Goal: Task Accomplishment & Management: Manage account settings

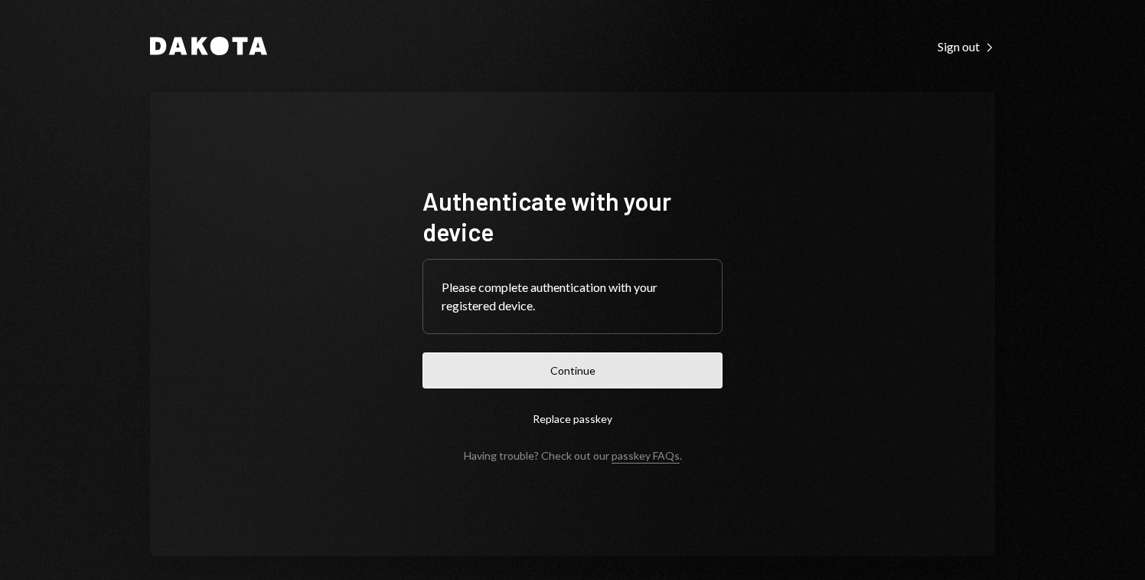
click at [590, 364] on button "Continue" at bounding box center [573, 370] width 300 height 36
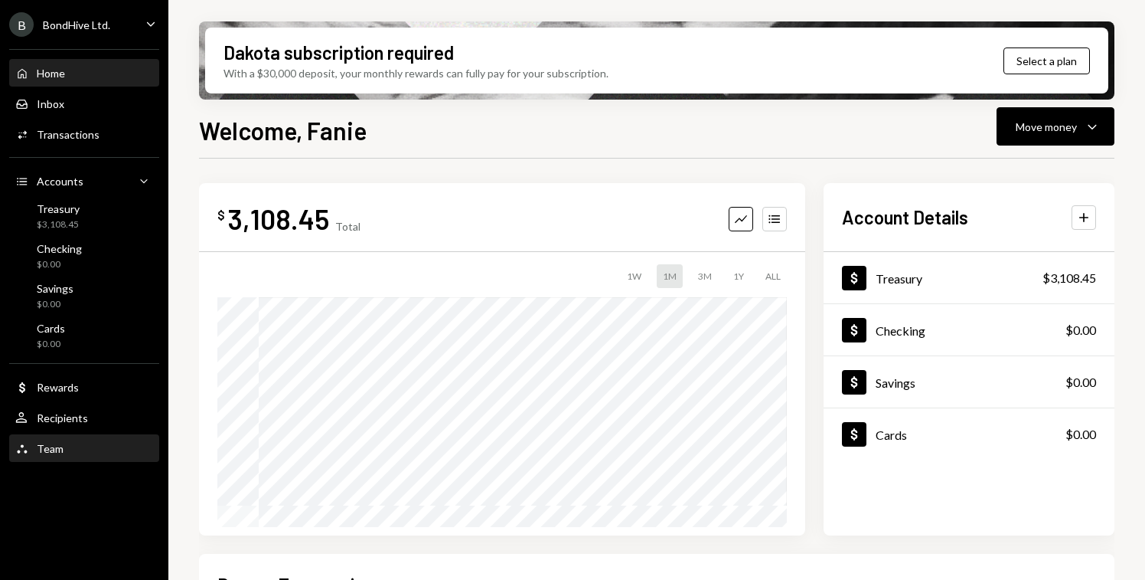
click at [55, 448] on div "Team" at bounding box center [50, 448] width 27 height 13
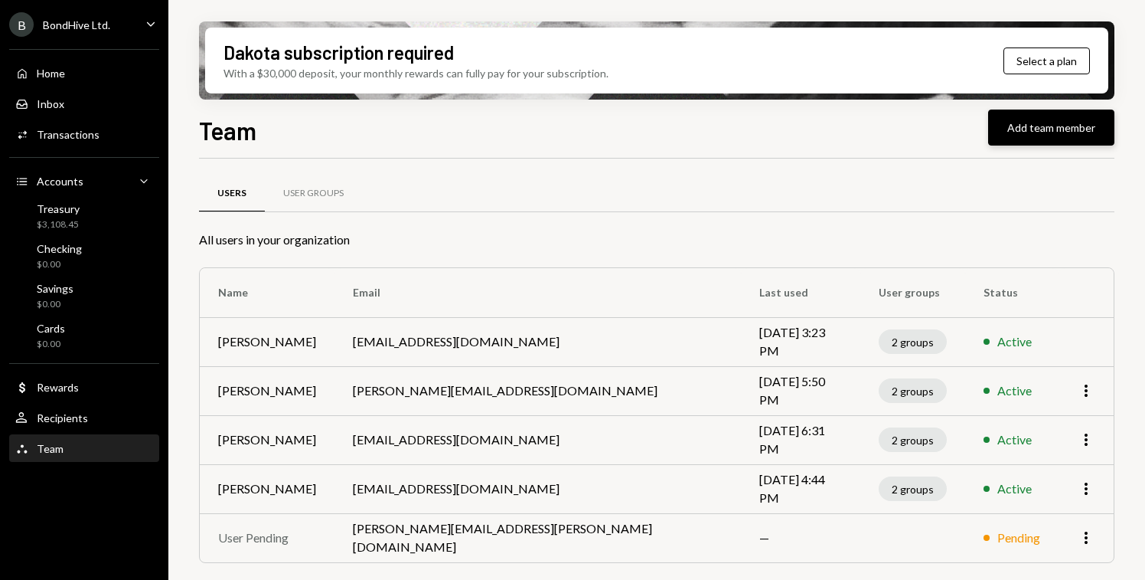
click at [1028, 132] on button "Add team member" at bounding box center [1052, 127] width 126 height 36
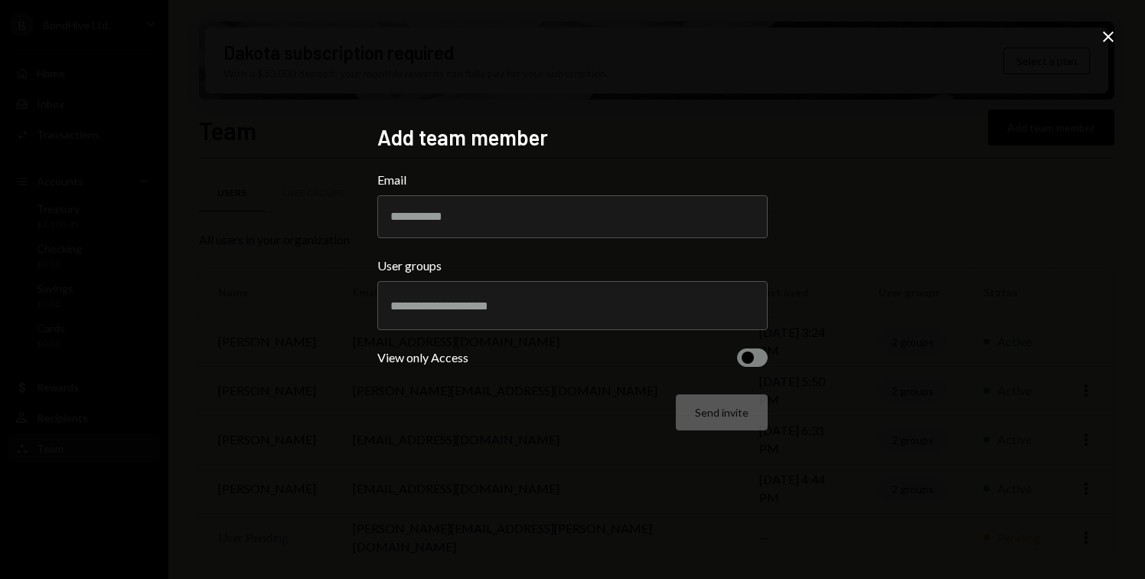
paste input "**********"
type input "**********"
click at [521, 316] on div at bounding box center [573, 305] width 364 height 38
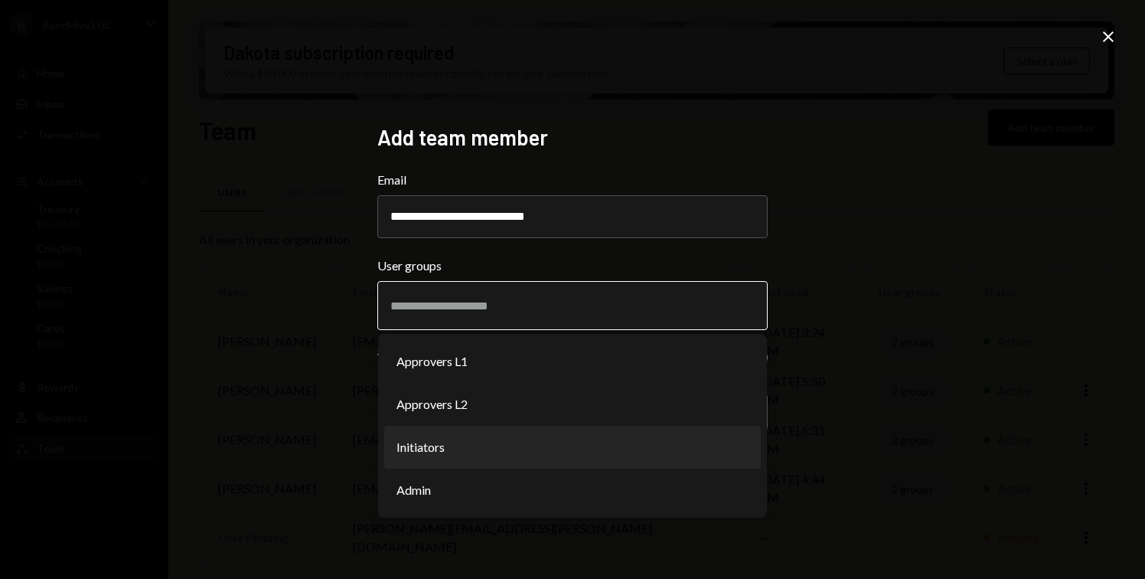
click at [459, 455] on li "Initiators" at bounding box center [572, 447] width 377 height 43
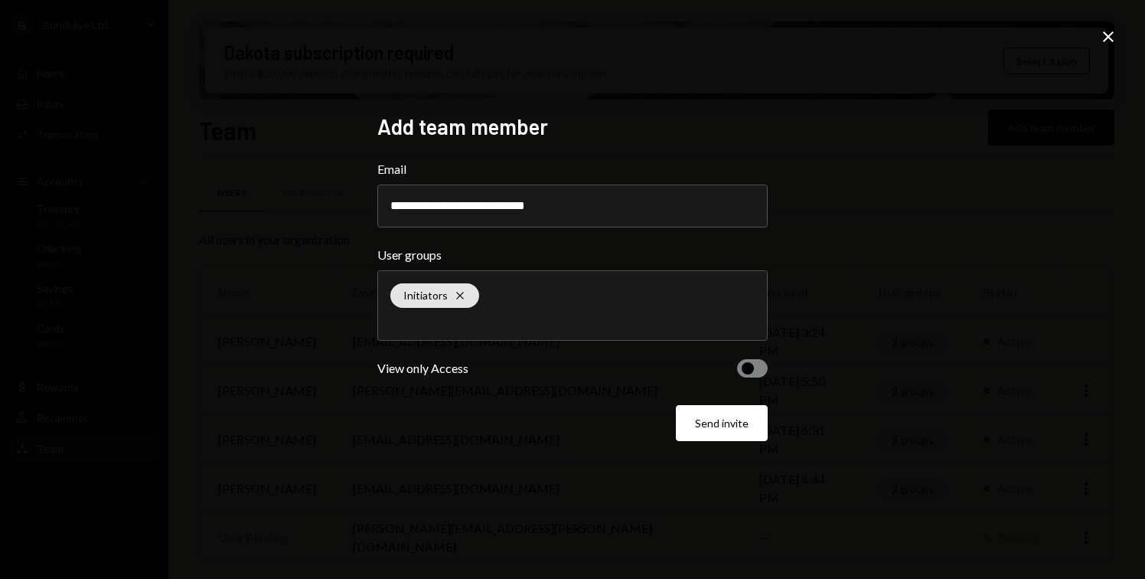
click at [746, 370] on span "button" at bounding box center [748, 368] width 12 height 12
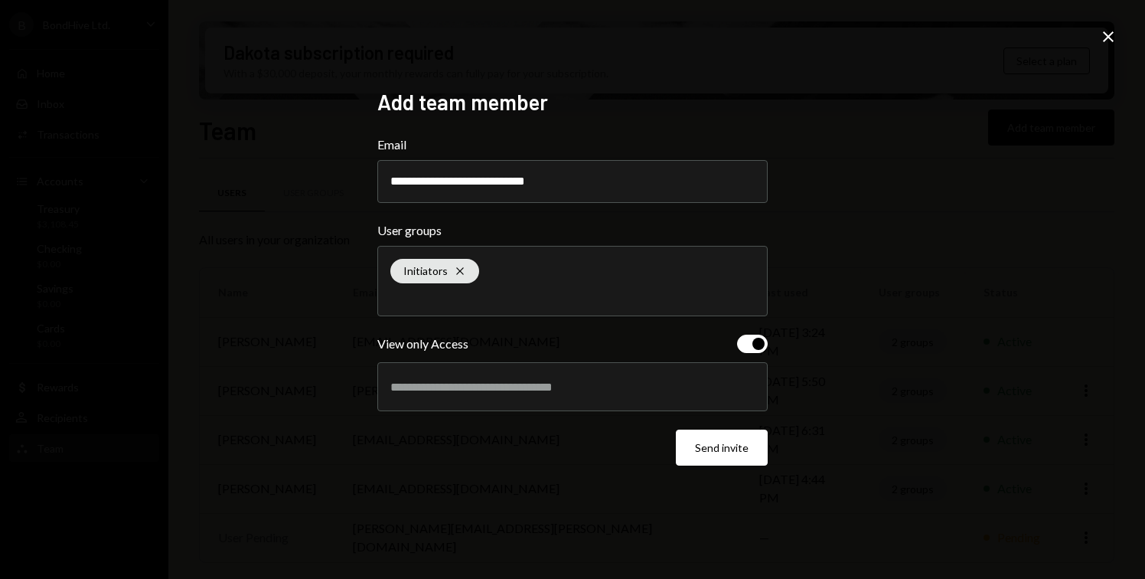
click at [752, 348] on button "button" at bounding box center [752, 344] width 31 height 18
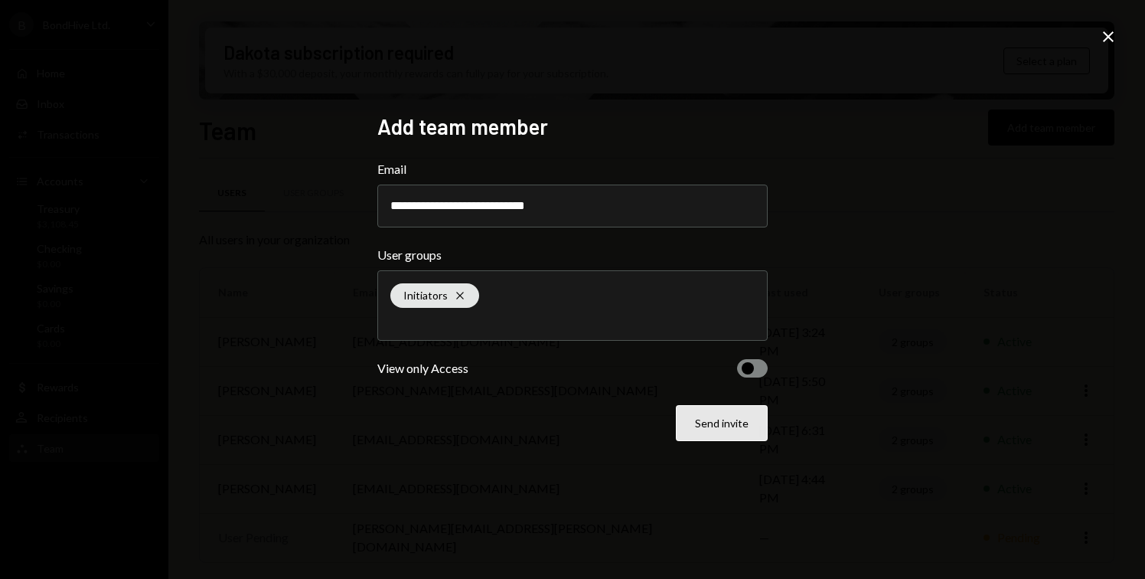
click at [731, 423] on button "Send invite" at bounding box center [722, 423] width 92 height 36
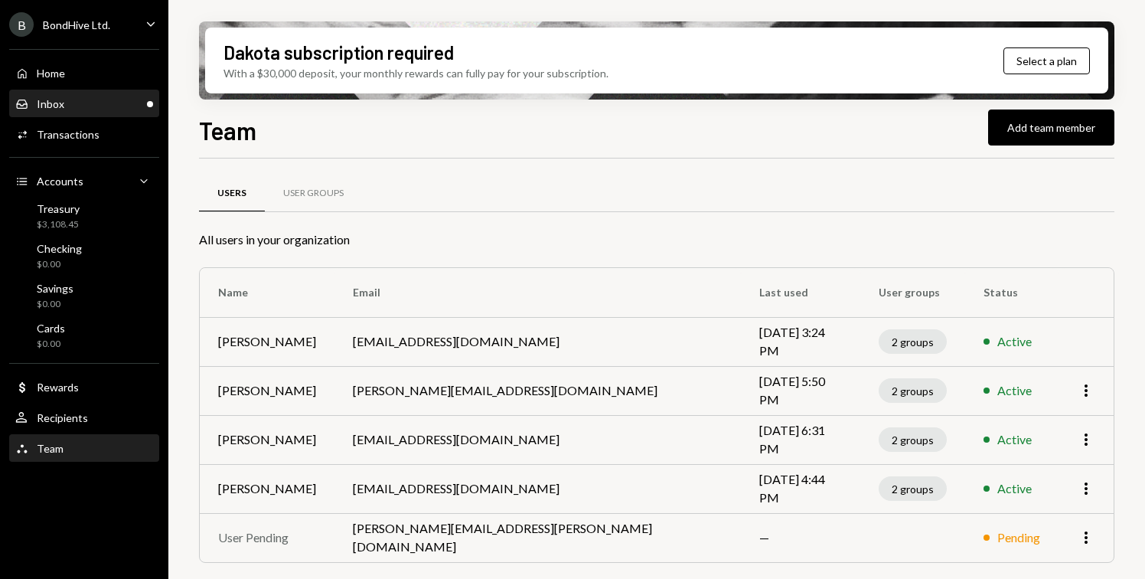
click at [83, 97] on div "Inbox Inbox" at bounding box center [84, 104] width 138 height 14
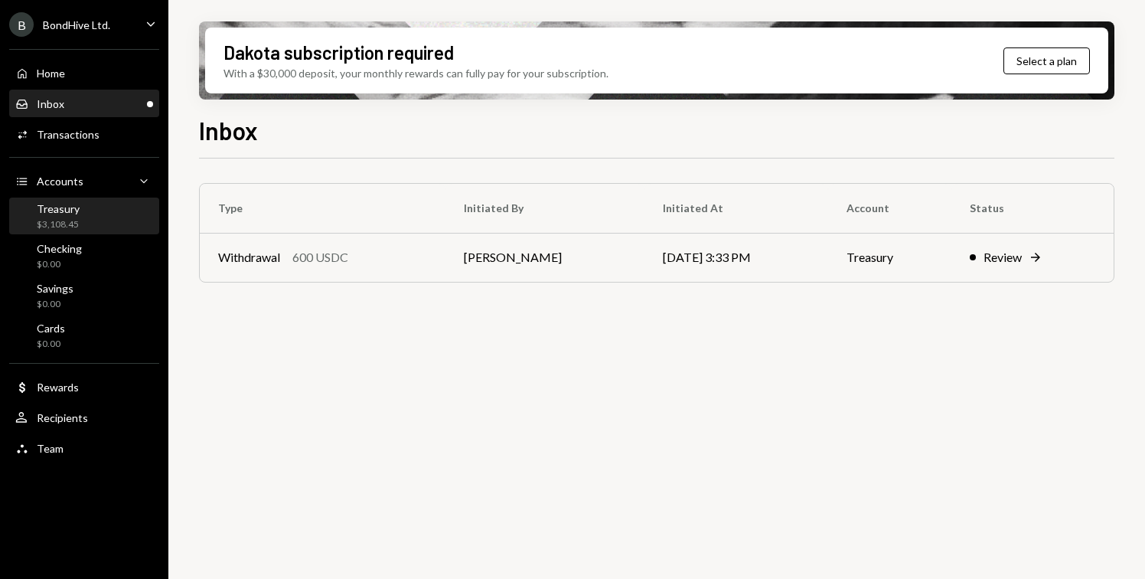
click at [82, 203] on div "Treasury $3,108.45" at bounding box center [84, 216] width 138 height 29
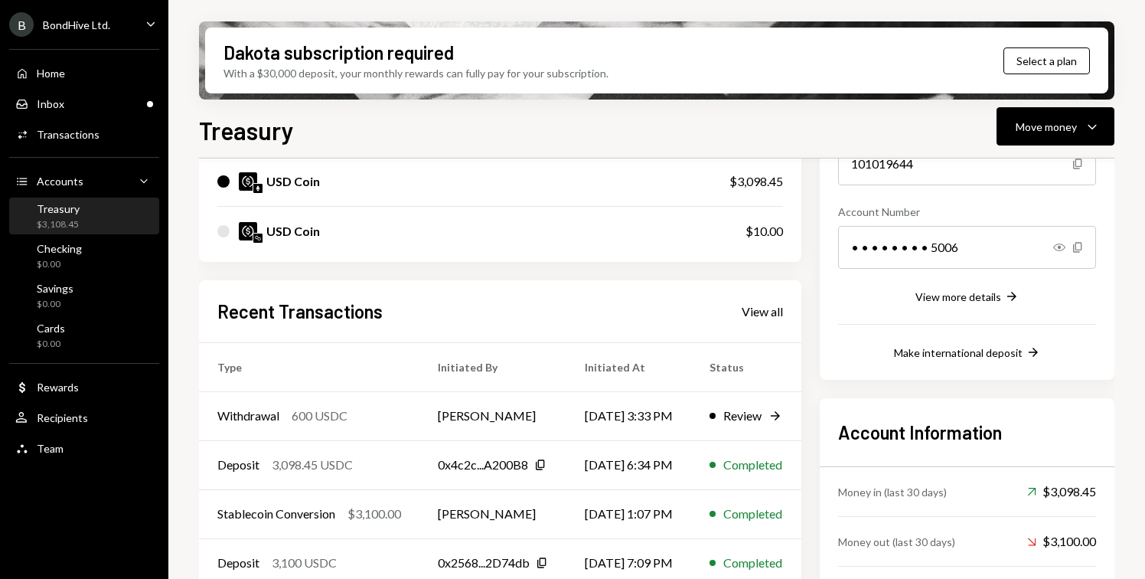
scroll to position [268, 0]
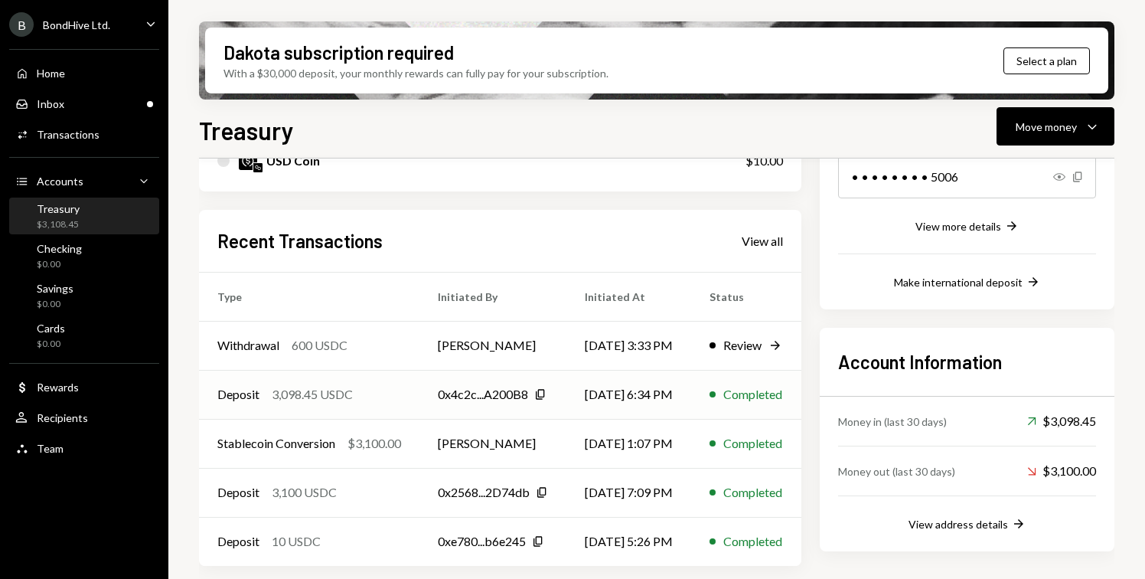
click at [376, 386] on div "Deposit 3,098.45 USDC" at bounding box center [309, 394] width 184 height 18
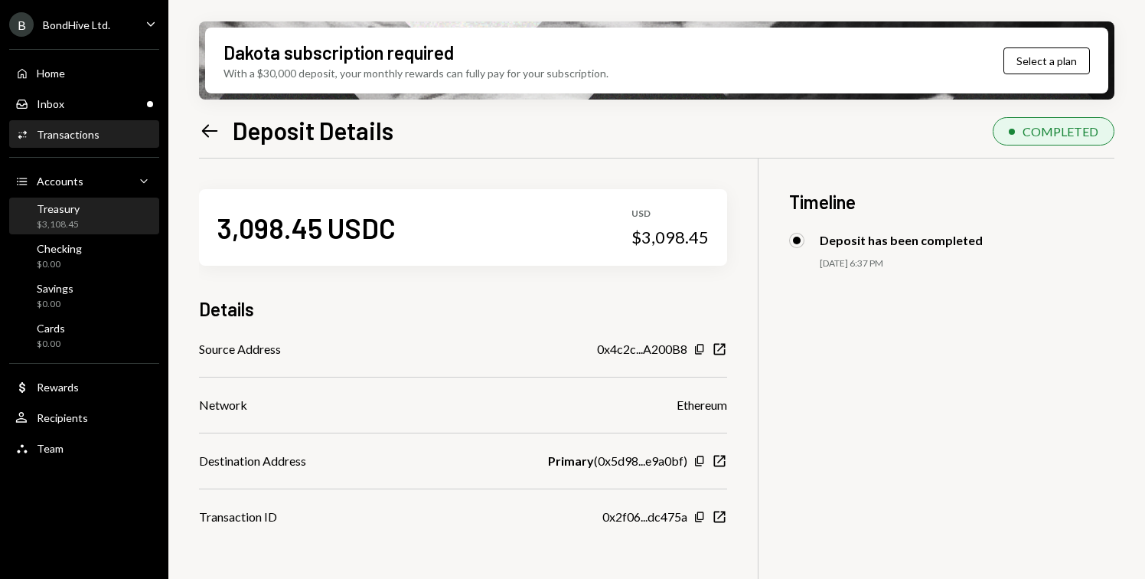
click at [92, 231] on div "Treasury $3,108.45" at bounding box center [84, 216] width 138 height 35
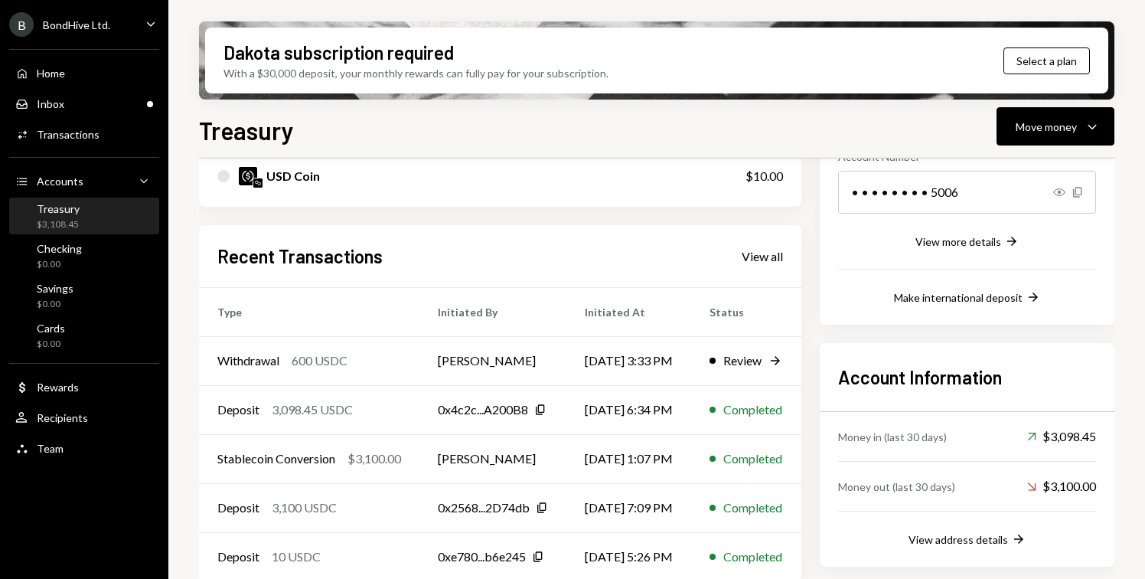
scroll to position [268, 0]
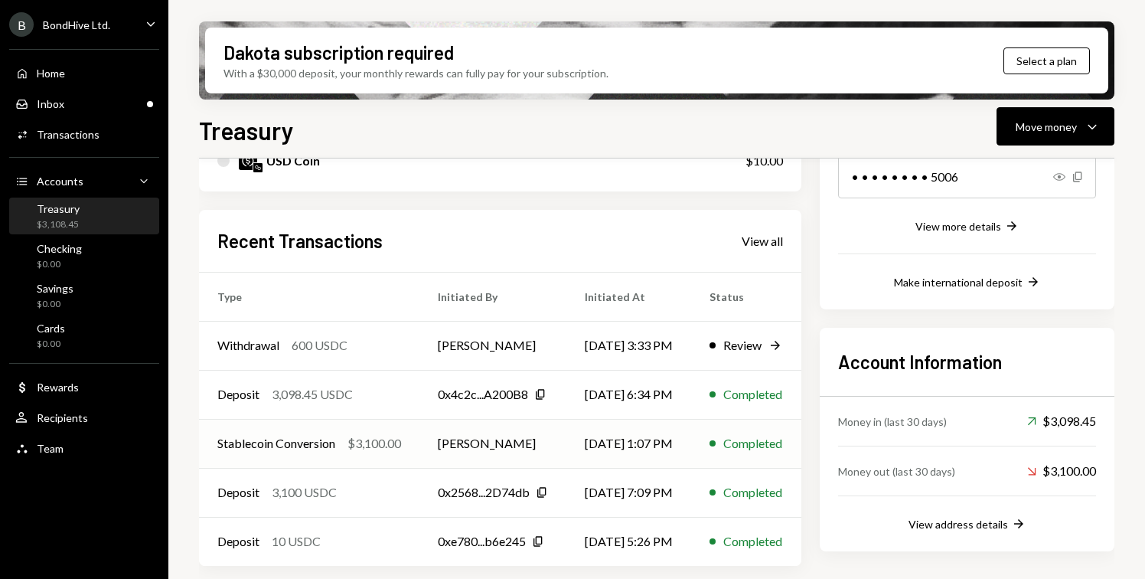
click at [396, 435] on div "$3,100.00" at bounding box center [375, 443] width 54 height 18
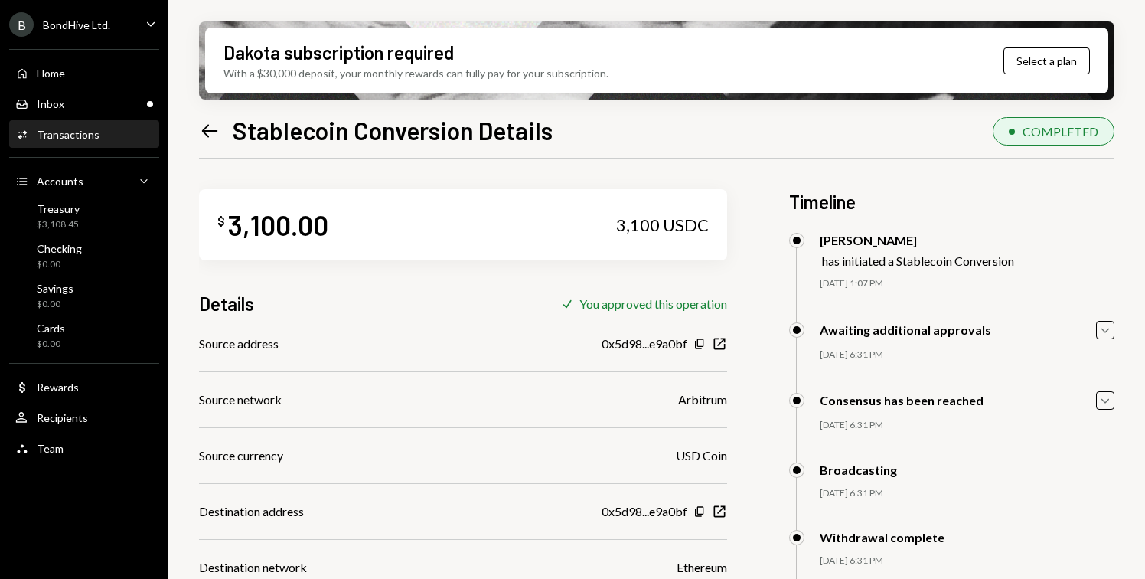
click at [1119, 332] on div "Dakota subscription required With a $30,000 deposit, your monthly rewards can f…" at bounding box center [656, 289] width 977 height 579
click at [1105, 333] on icon "Caret Down" at bounding box center [1105, 330] width 17 height 17
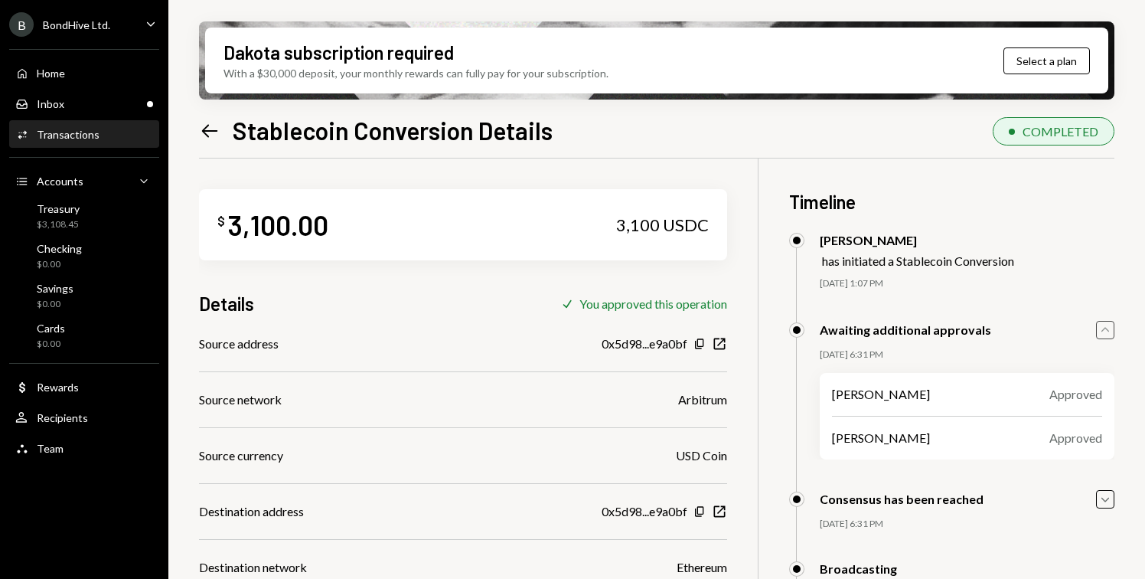
click at [1105, 333] on icon "Caret Up" at bounding box center [1105, 330] width 17 height 17
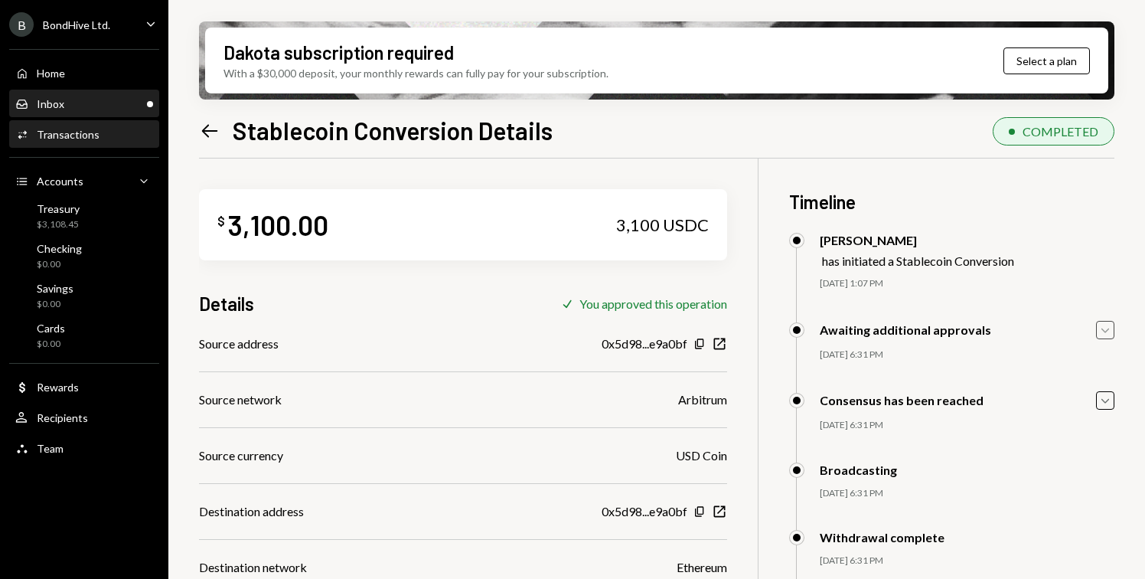
click at [45, 97] on div "Inbox" at bounding box center [51, 103] width 28 height 13
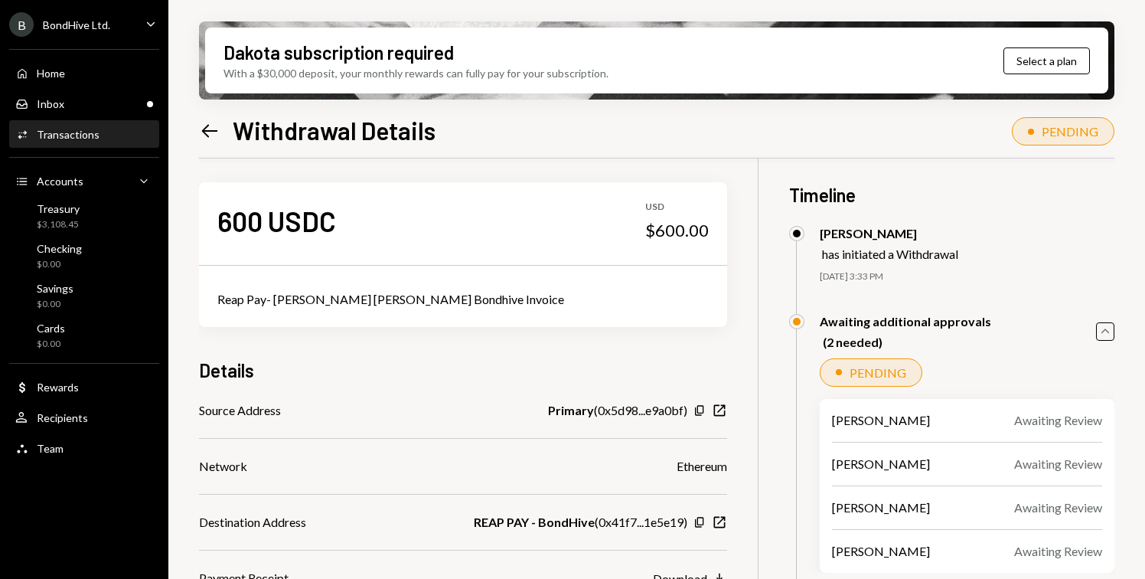
scroll to position [135, 0]
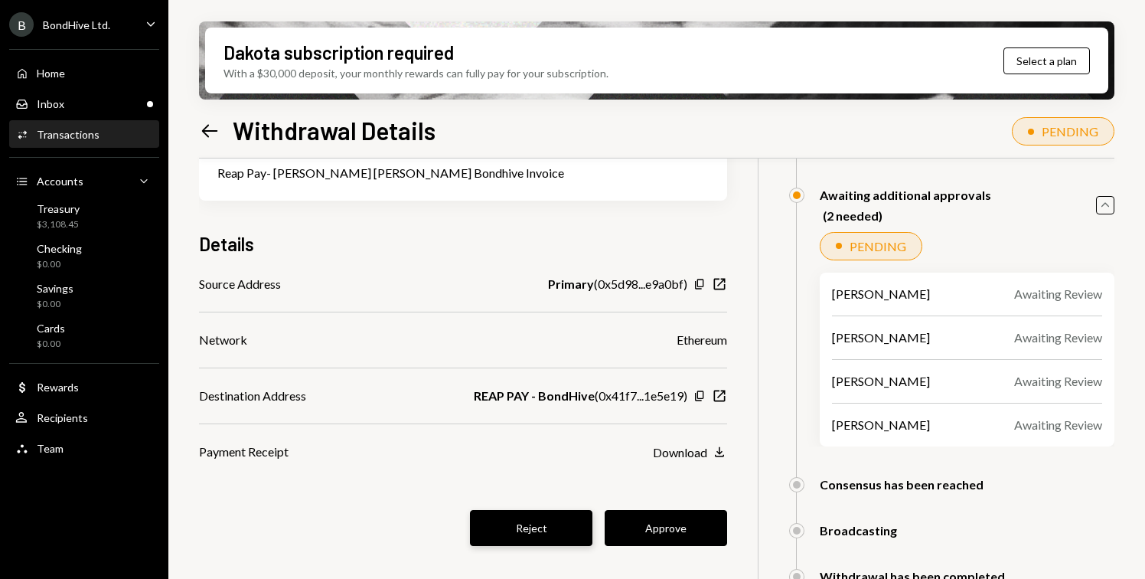
click at [569, 532] on button "Reject" at bounding box center [531, 528] width 123 height 36
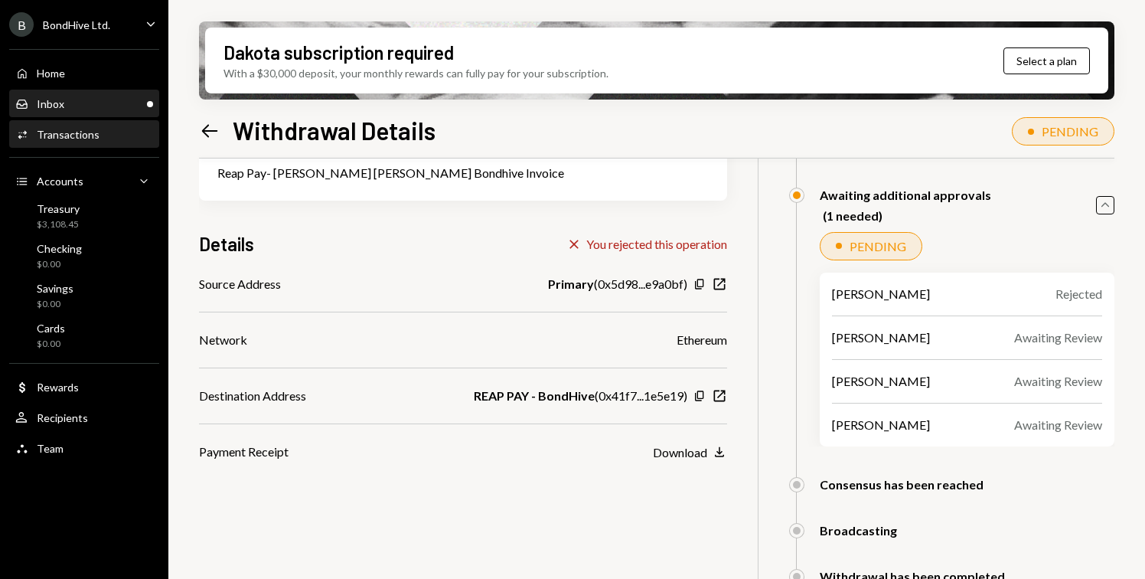
click at [94, 104] on div "Inbox Inbox" at bounding box center [84, 104] width 138 height 14
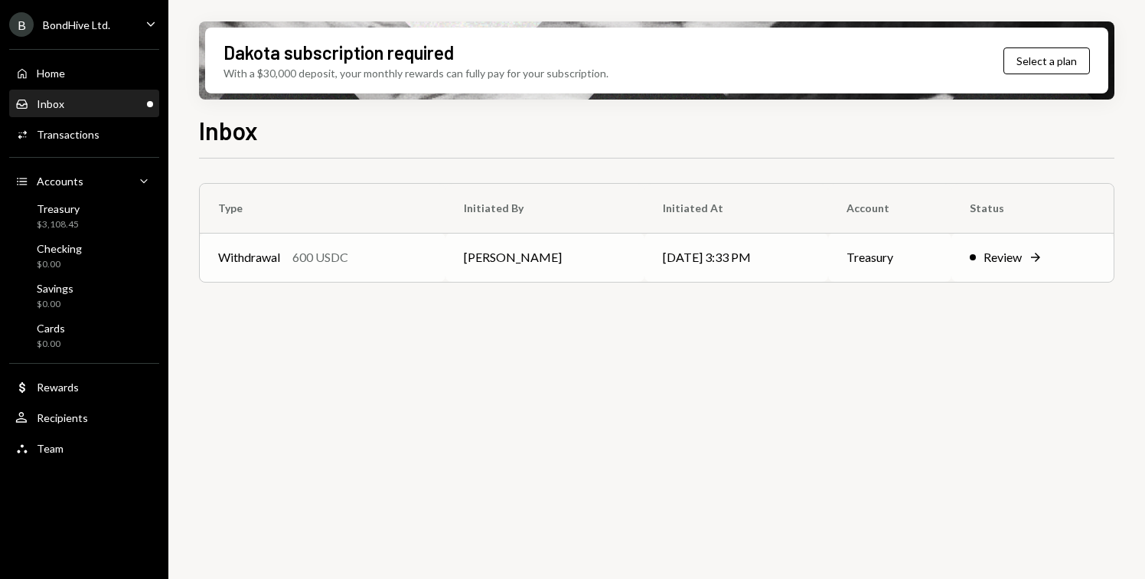
click at [290, 273] on td "Withdrawal 600 USDC" at bounding box center [323, 257] width 246 height 49
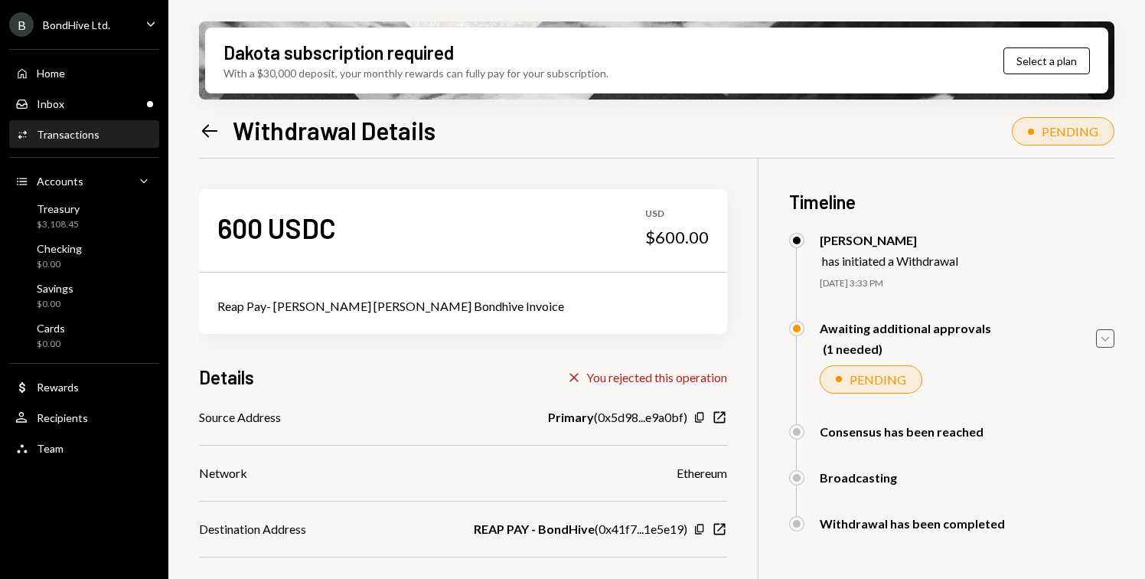
click at [1111, 341] on icon "Caret Down" at bounding box center [1105, 338] width 17 height 17
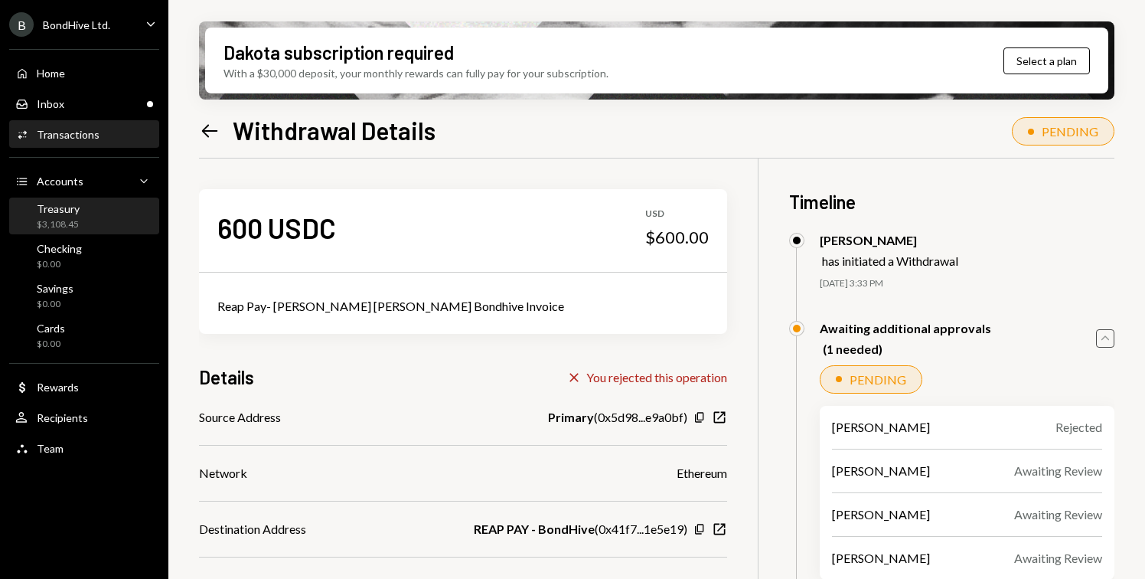
click at [96, 204] on div "Treasury $3,108.45" at bounding box center [84, 216] width 138 height 29
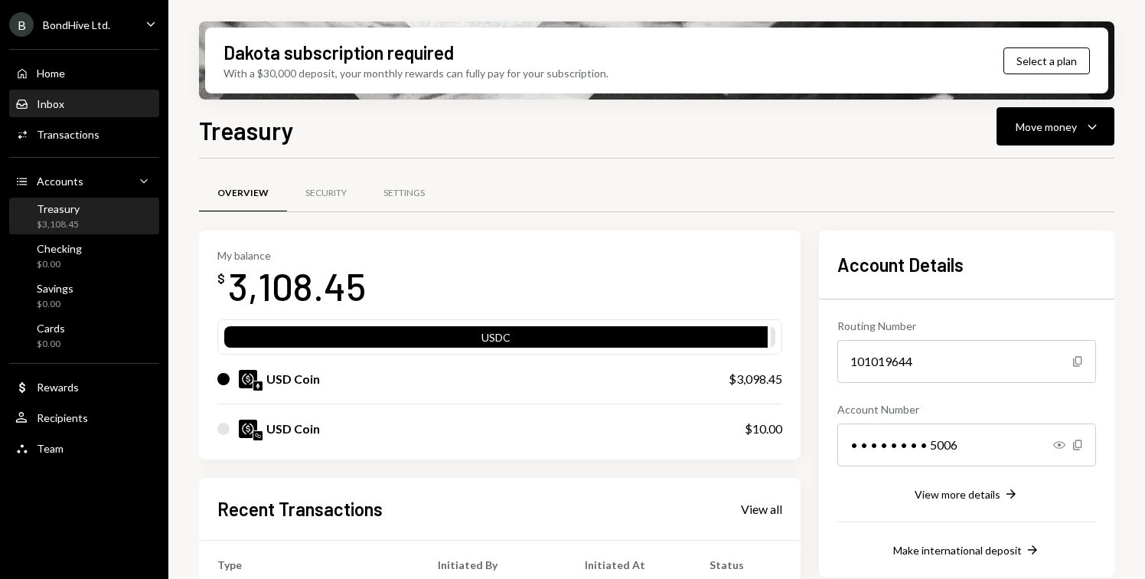
click at [89, 106] on div "Inbox Inbox" at bounding box center [84, 104] width 138 height 14
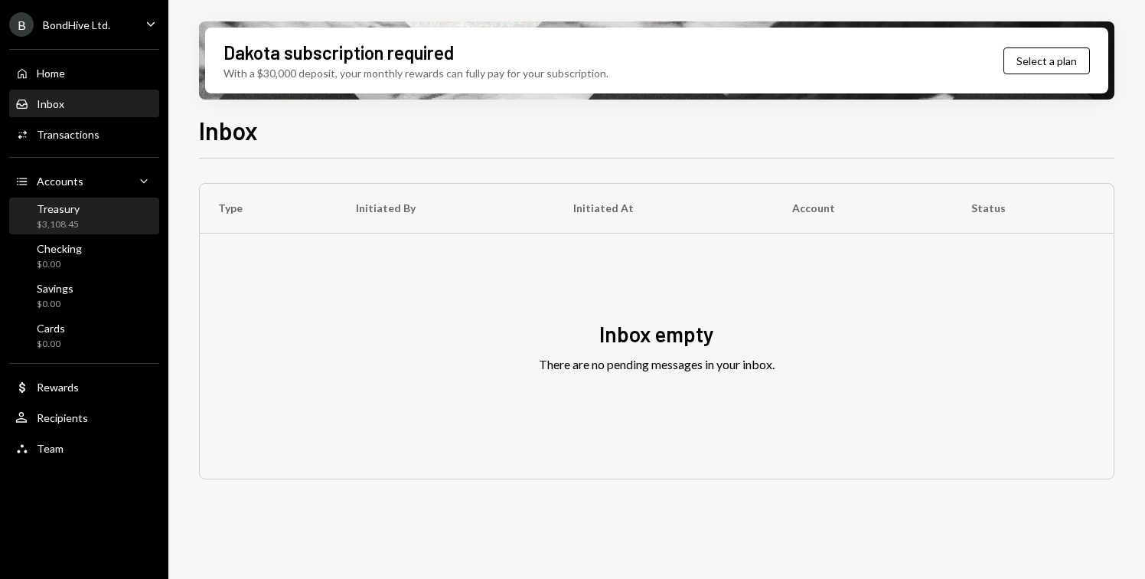
click at [68, 217] on div "Treasury $3,108.45" at bounding box center [58, 216] width 43 height 29
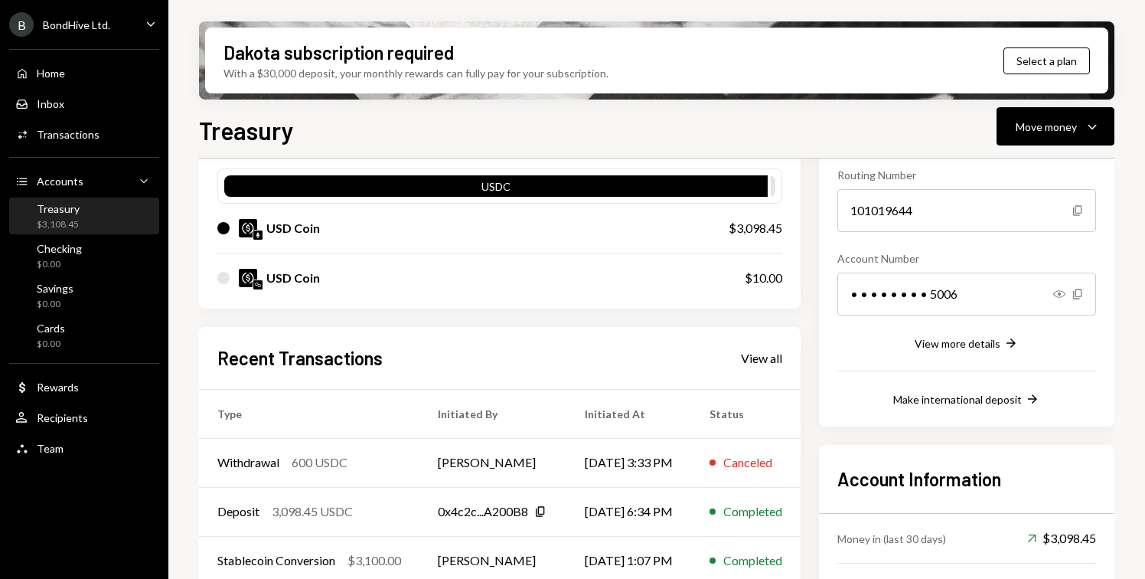
scroll to position [268, 0]
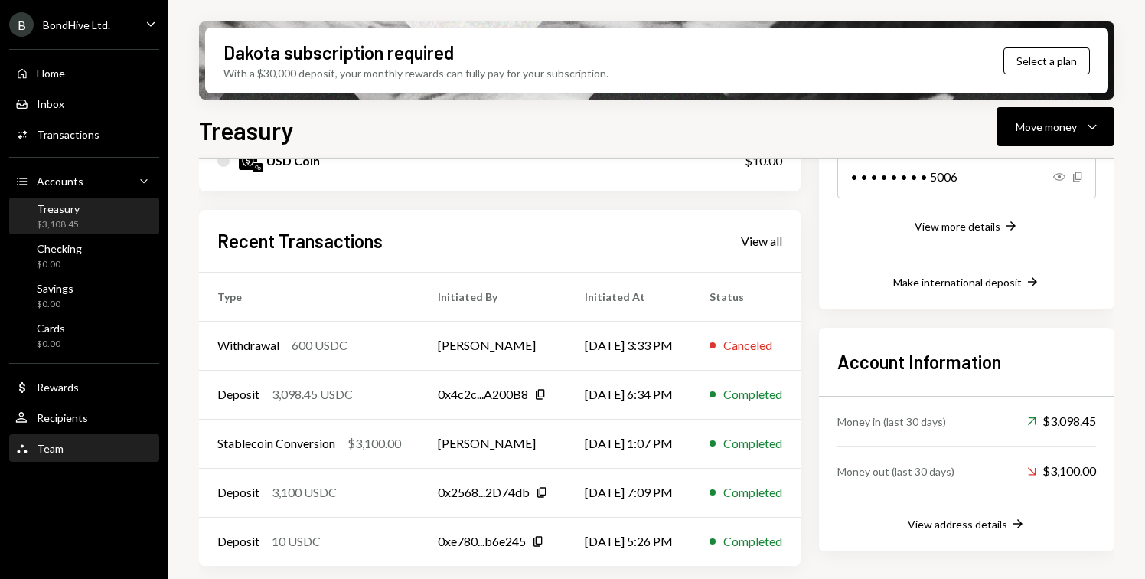
click at [57, 445] on div "Team" at bounding box center [50, 448] width 27 height 13
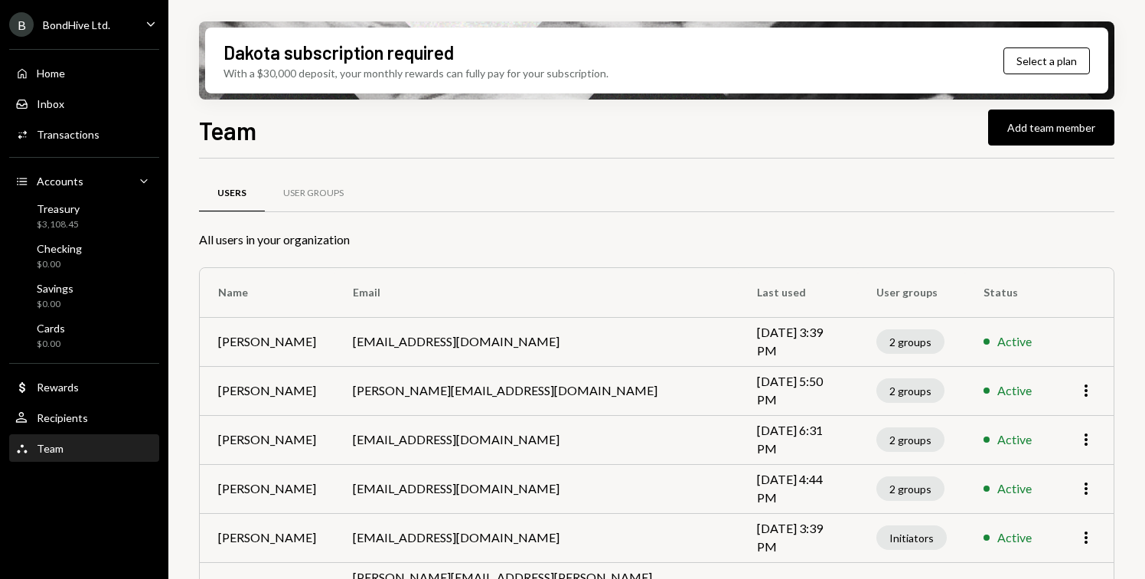
scroll to position [46, 0]
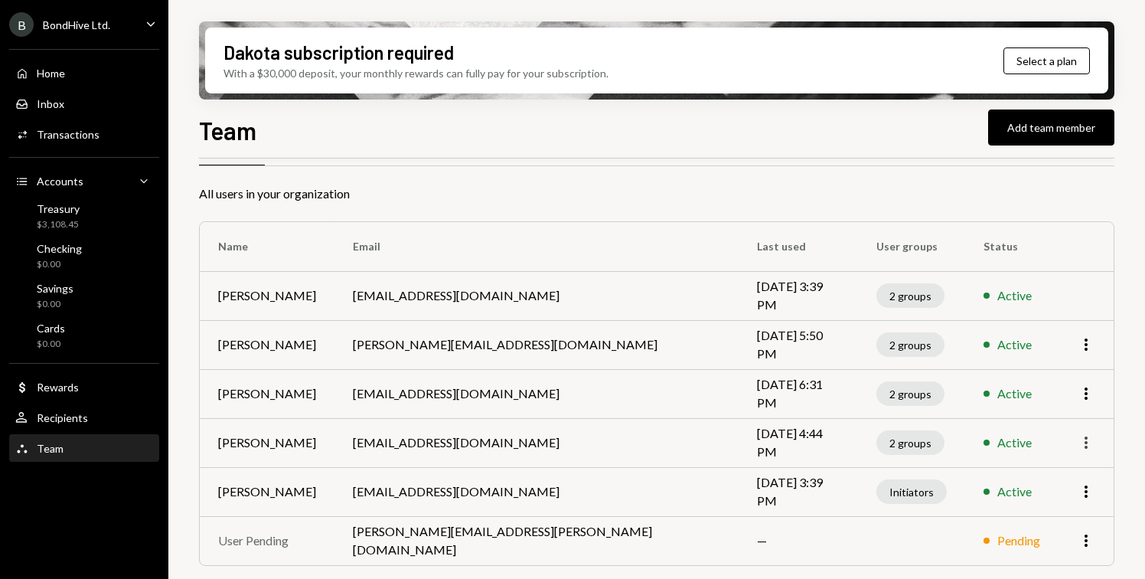
click at [1088, 440] on icon "More" at bounding box center [1086, 442] width 18 height 18
click at [1047, 503] on div "Remove" at bounding box center [1051, 502] width 77 height 27
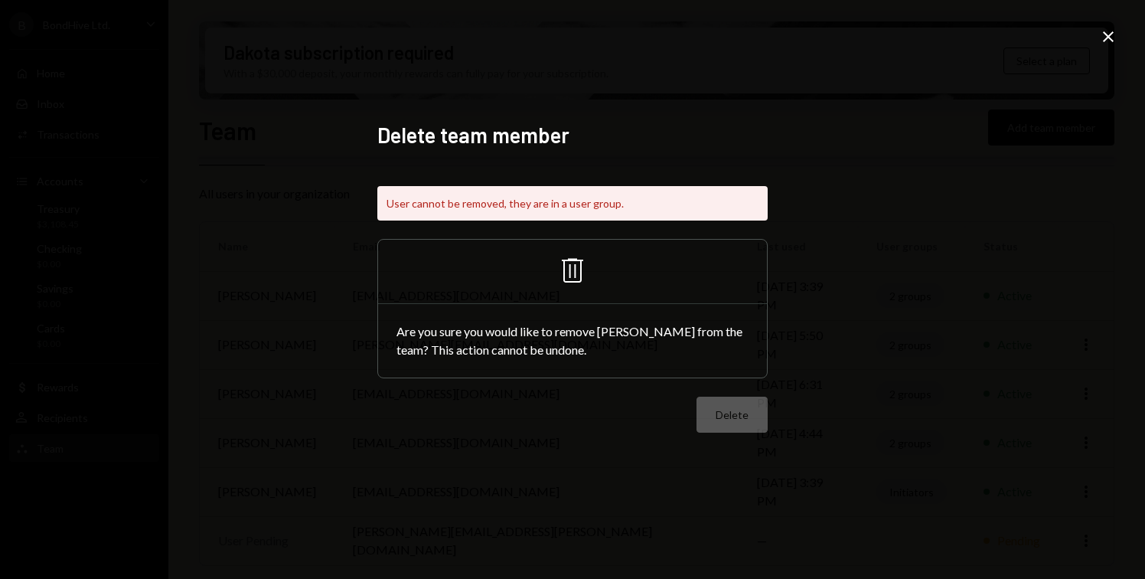
click at [573, 266] on icon "Trash" at bounding box center [572, 270] width 37 height 37
click at [1106, 40] on icon "Close" at bounding box center [1109, 37] width 18 height 18
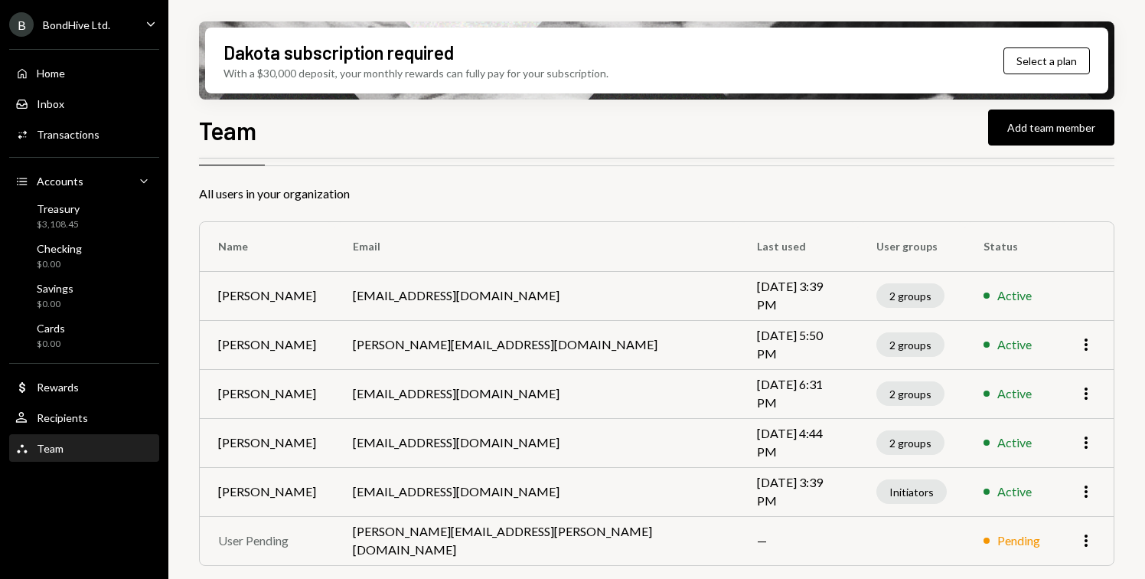
scroll to position [0, 0]
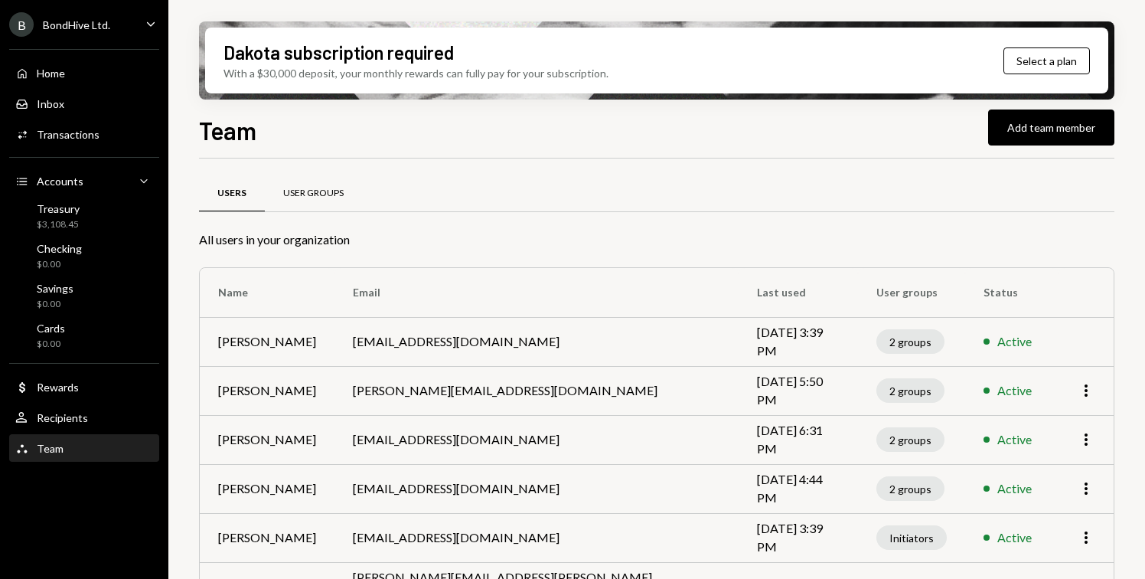
click at [339, 201] on div "User Groups" at bounding box center [313, 193] width 97 height 37
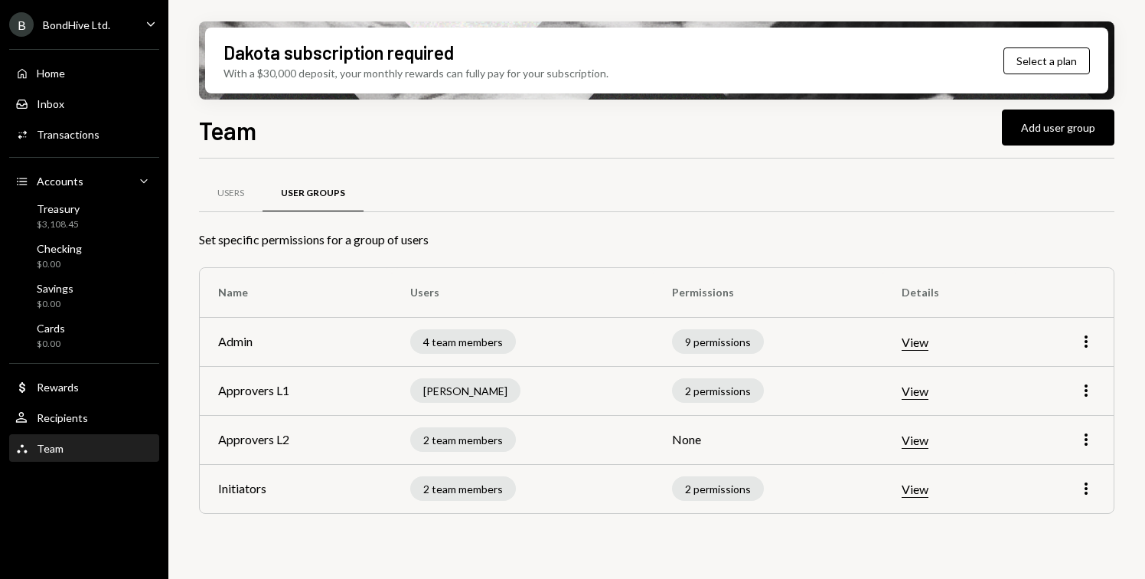
click at [915, 346] on button "View" at bounding box center [915, 343] width 27 height 16
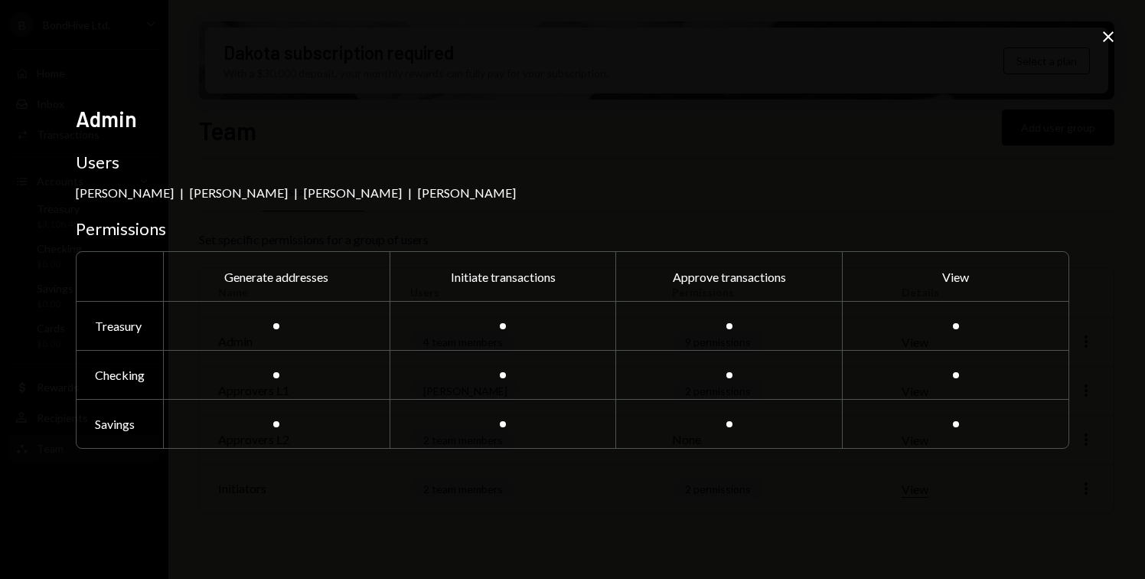
click at [1109, 32] on icon "Close" at bounding box center [1109, 37] width 18 height 18
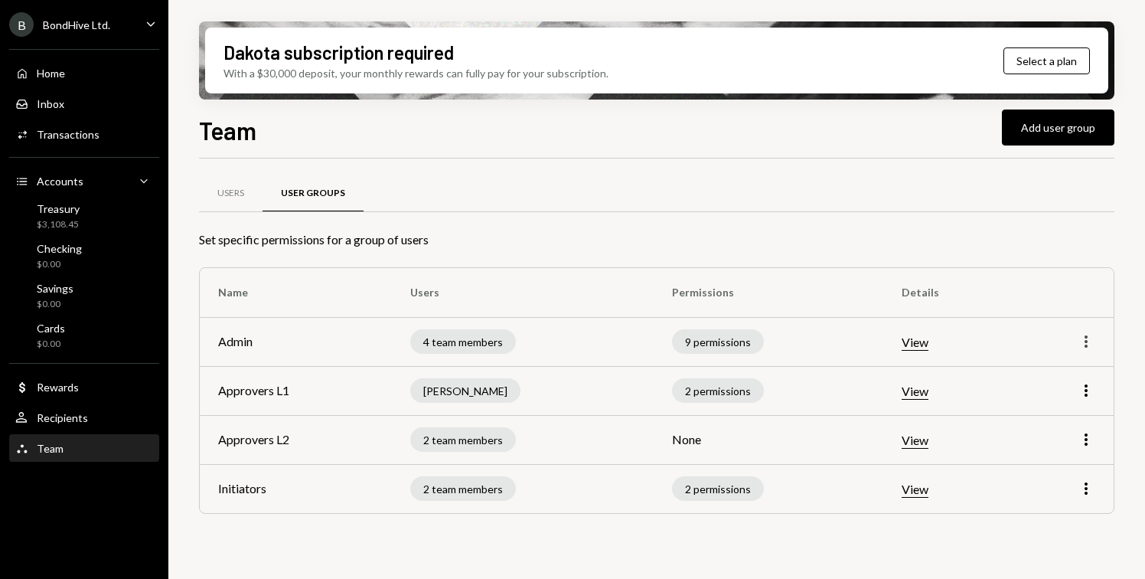
click at [1083, 338] on icon "More" at bounding box center [1086, 341] width 18 height 18
click at [1052, 365] on div "Edit" at bounding box center [1051, 374] width 77 height 27
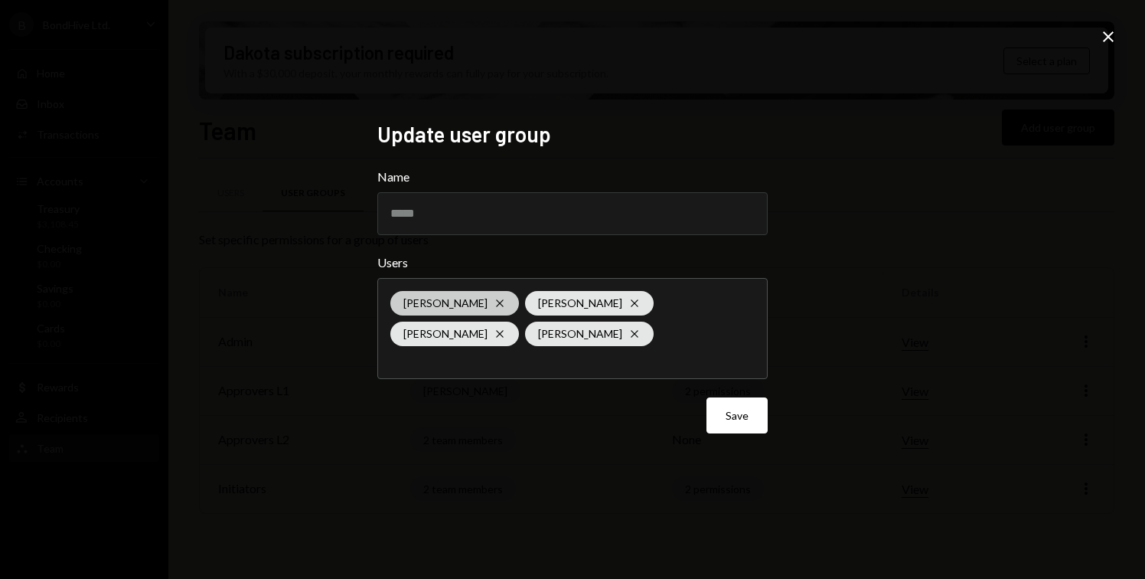
click at [485, 304] on div "Jean Balanon Cross" at bounding box center [455, 303] width 129 height 25
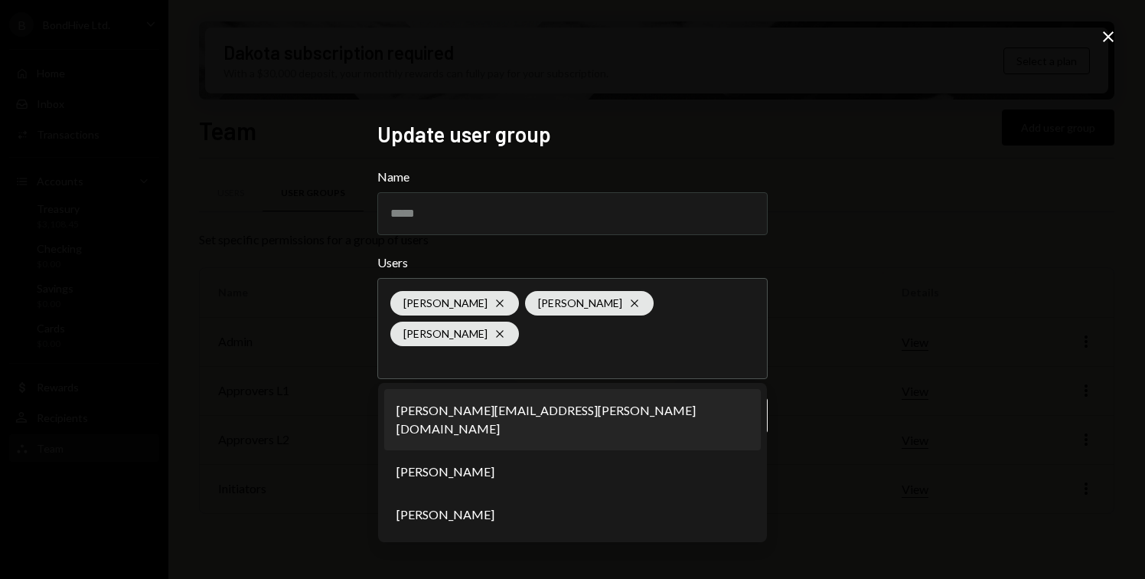
click at [823, 360] on div "Update user group Name ***** Users Fanie Wolmarans Cross Jatin Bedi Cross Franc…" at bounding box center [572, 289] width 1145 height 579
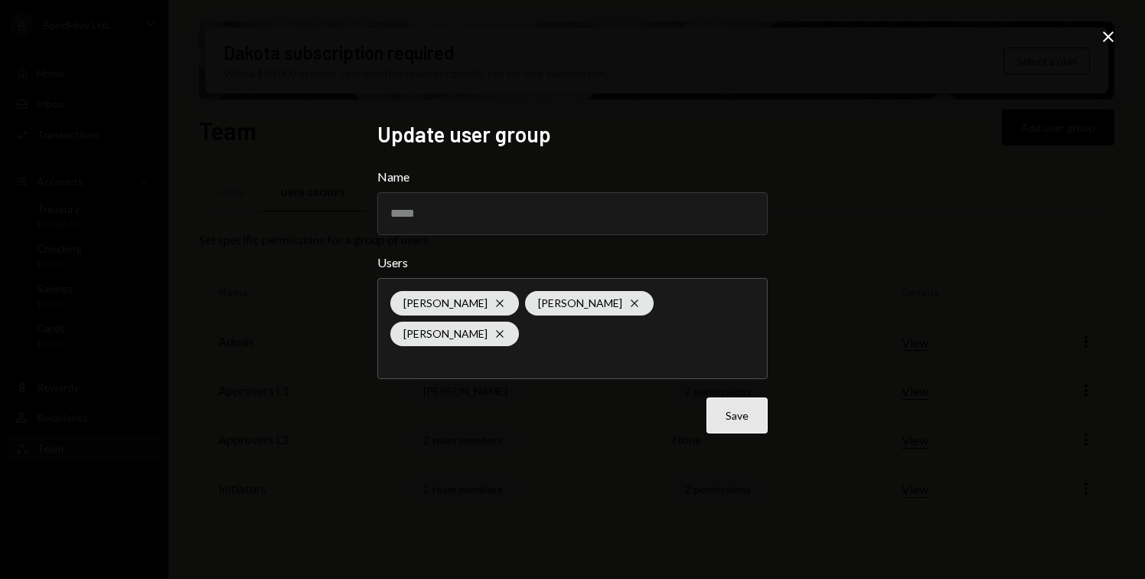
click at [728, 433] on button "Save" at bounding box center [737, 415] width 61 height 36
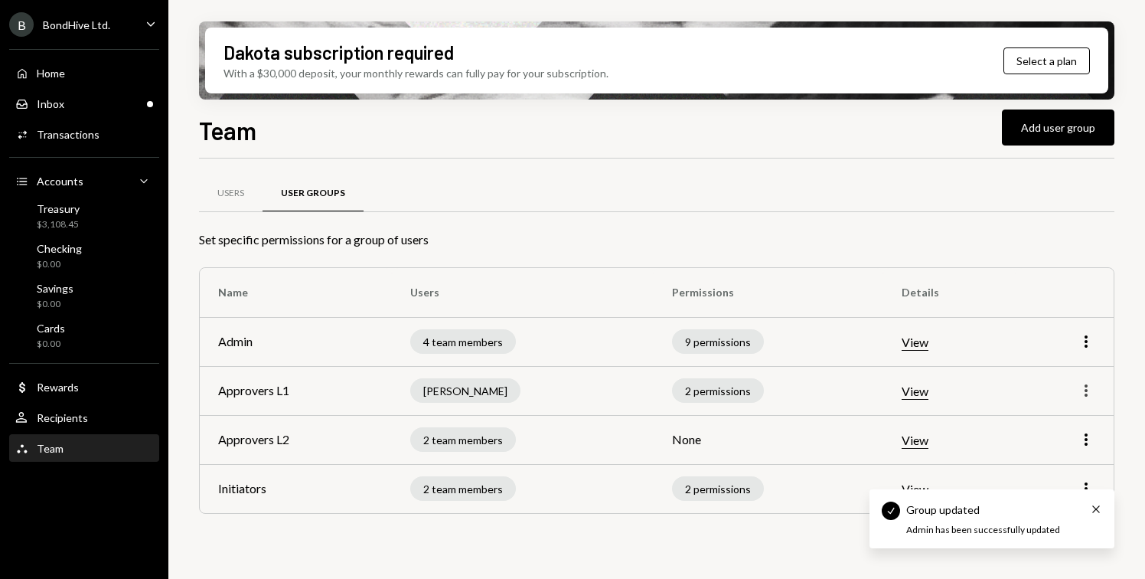
click at [1085, 397] on icon "More" at bounding box center [1086, 390] width 18 height 18
click at [1052, 416] on div "Edit" at bounding box center [1051, 423] width 77 height 27
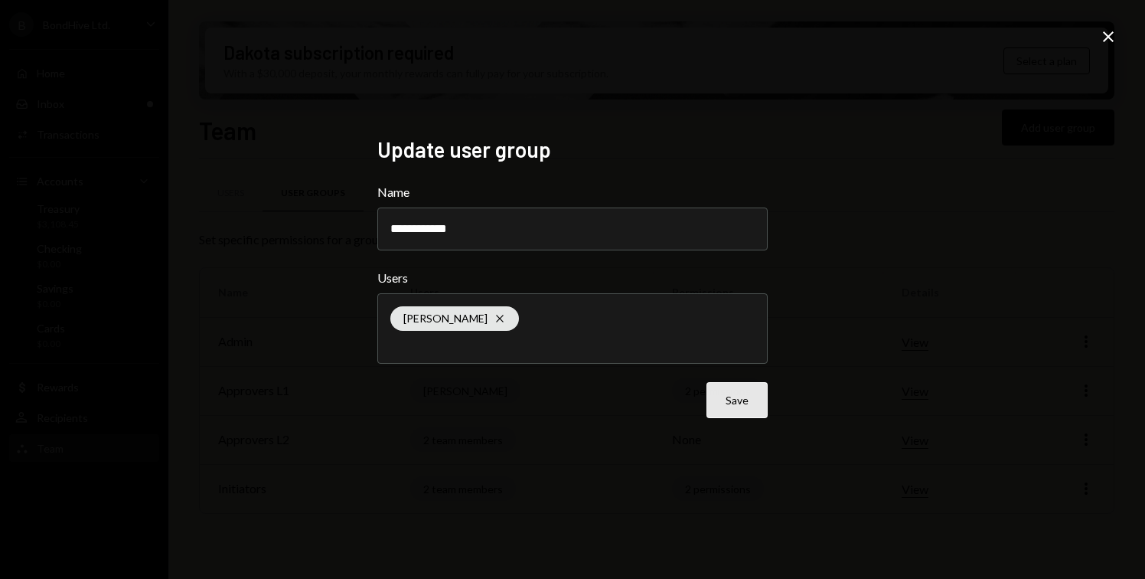
click at [753, 399] on button "Save" at bounding box center [737, 400] width 61 height 36
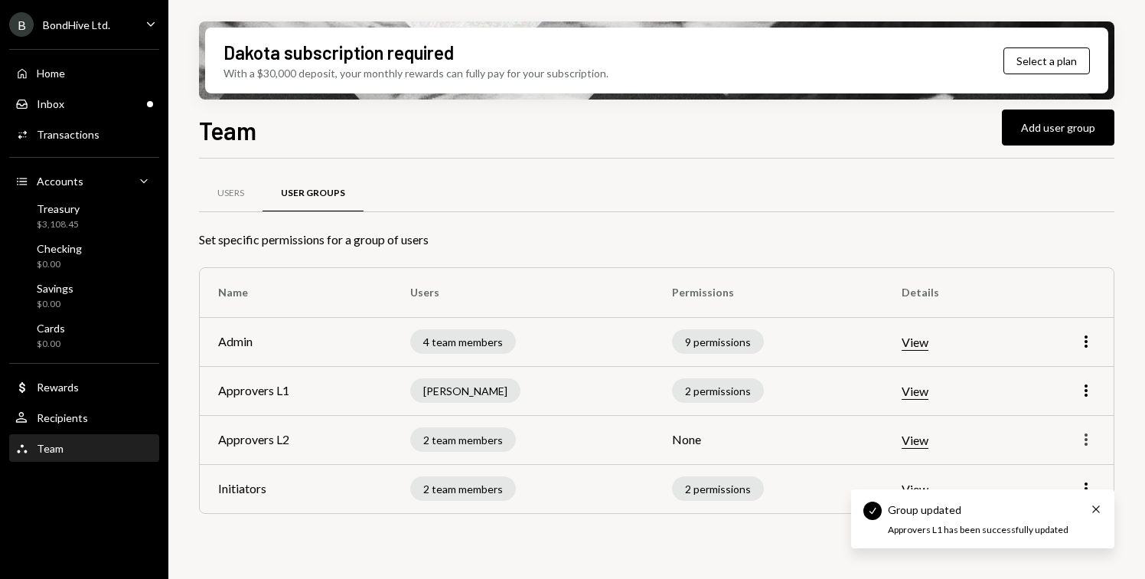
click at [1091, 435] on icon "More" at bounding box center [1086, 439] width 18 height 18
click at [1038, 469] on div "Edit" at bounding box center [1051, 472] width 77 height 27
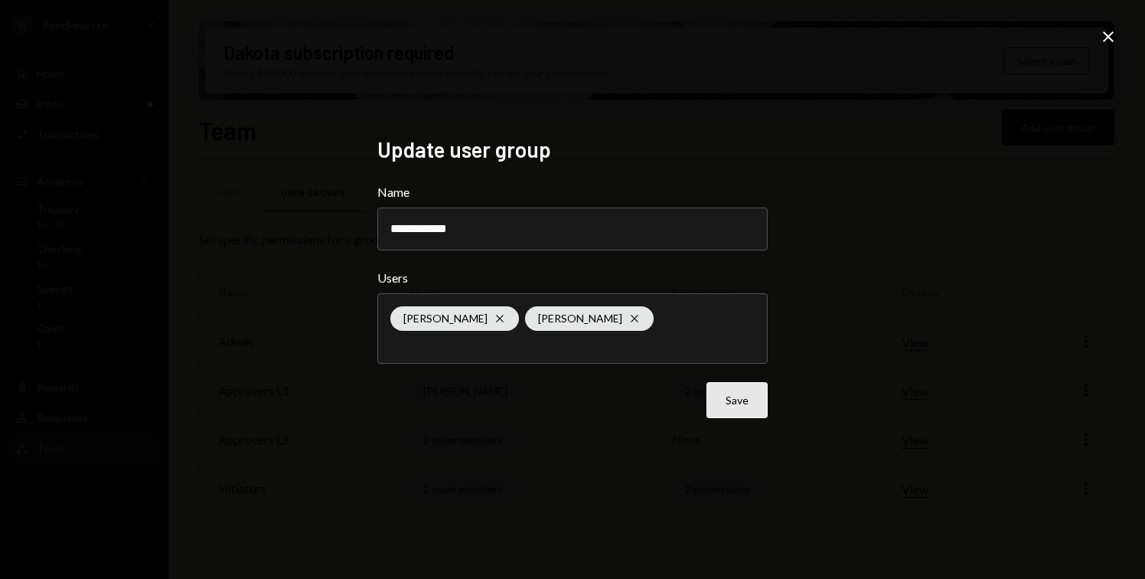
click at [746, 407] on button "Save" at bounding box center [737, 400] width 61 height 36
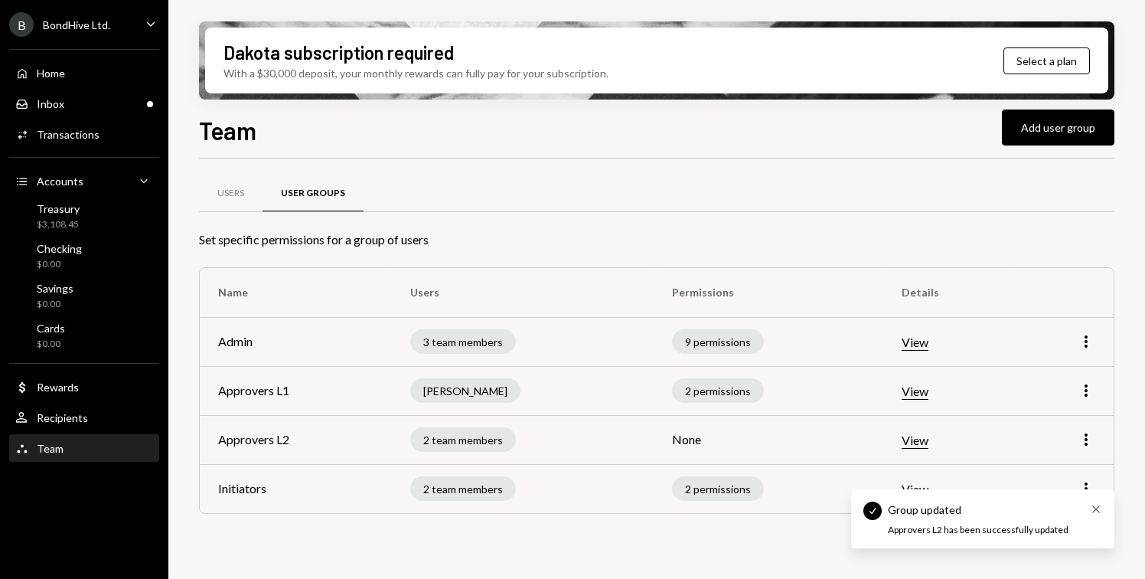
click at [1096, 510] on icon "Cross" at bounding box center [1096, 509] width 12 height 12
click at [1089, 493] on icon "More" at bounding box center [1086, 488] width 18 height 18
click at [1051, 512] on div "Edit" at bounding box center [1051, 521] width 77 height 27
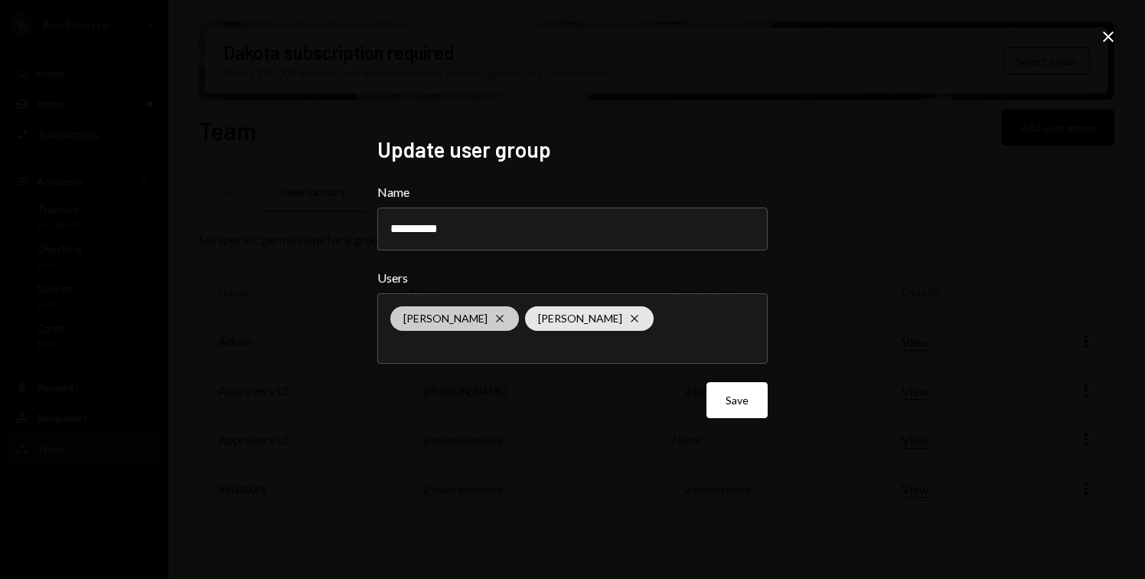
click at [494, 315] on icon "Cross" at bounding box center [500, 318] width 12 height 12
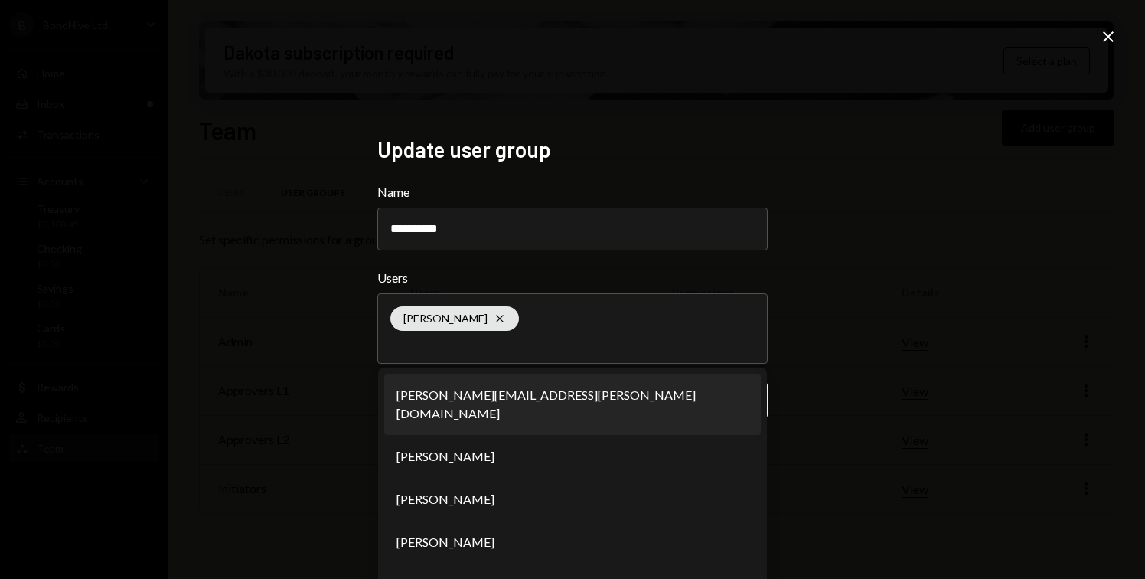
click at [838, 348] on div "**********" at bounding box center [572, 289] width 1145 height 579
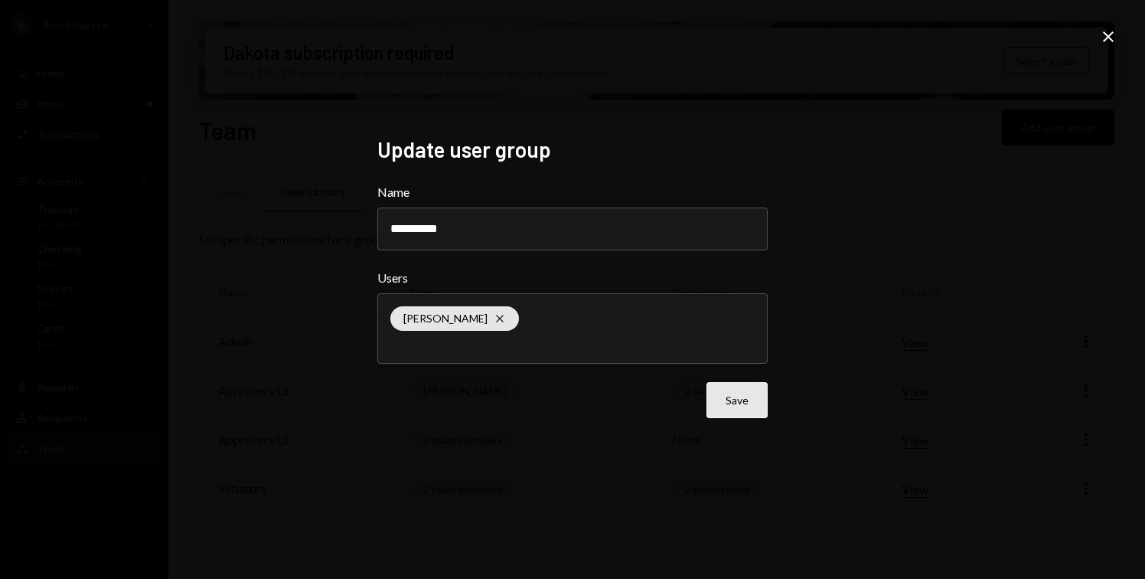
click at [747, 397] on button "Save" at bounding box center [737, 400] width 61 height 36
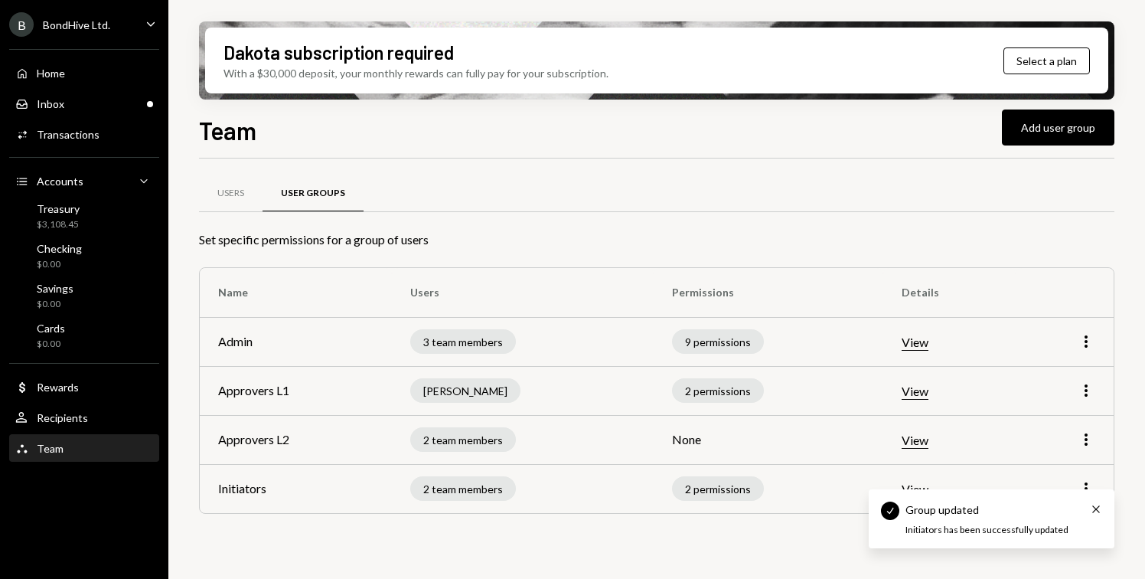
click at [60, 446] on div "Team" at bounding box center [50, 448] width 27 height 13
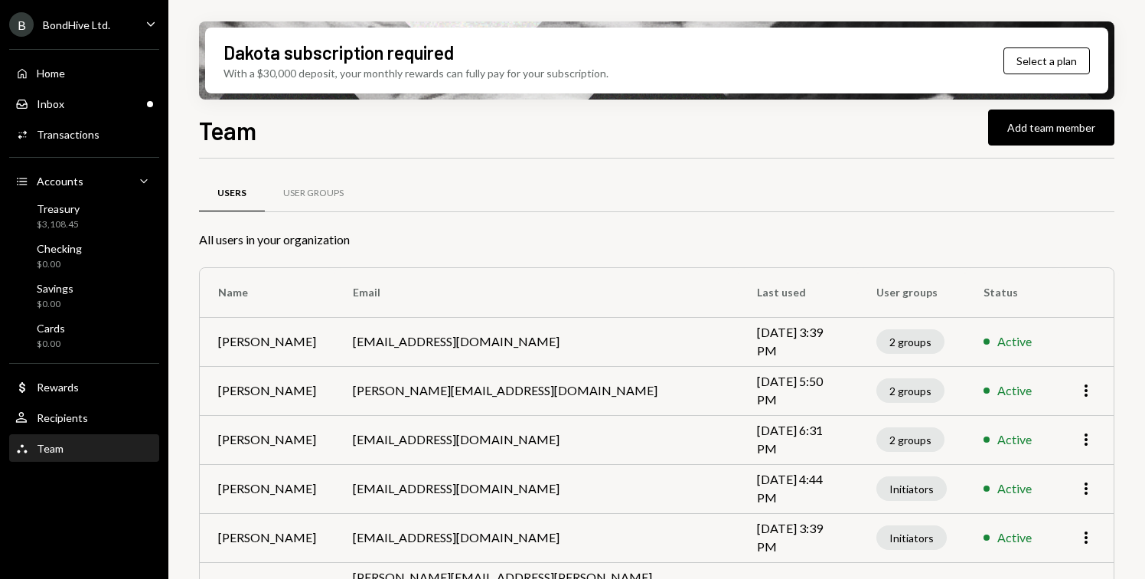
scroll to position [46, 0]
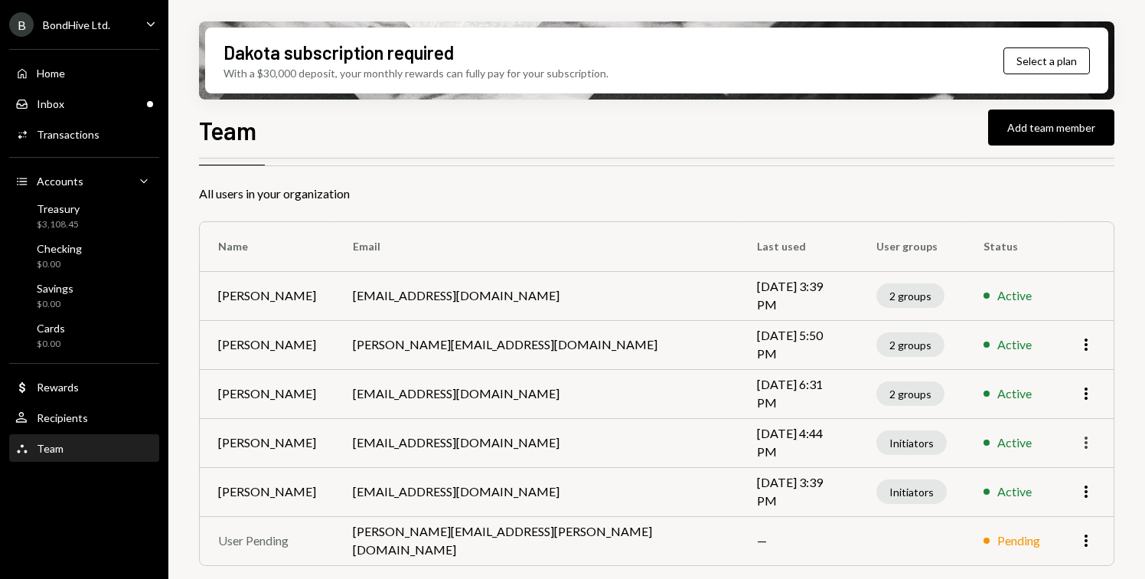
click at [1087, 443] on icon "button" at bounding box center [1086, 442] width 3 height 12
click at [1038, 506] on div "Remove" at bounding box center [1051, 502] width 77 height 27
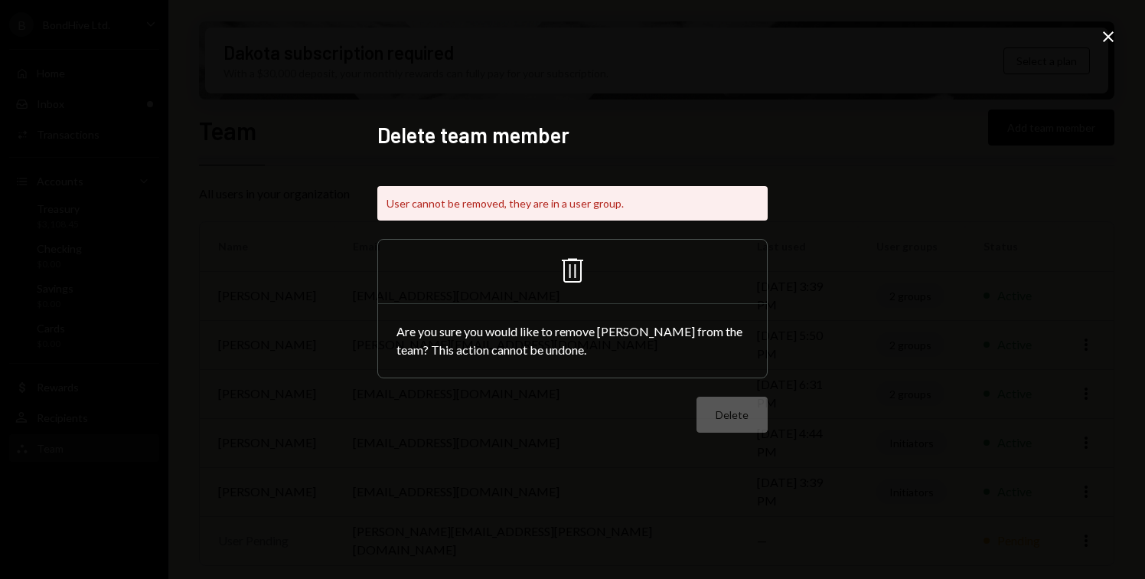
click at [1105, 49] on div "Delete team member User cannot be removed, they are in a user group. Trash Are …" at bounding box center [572, 289] width 1145 height 579
click at [1108, 38] on icon "Close" at bounding box center [1109, 37] width 18 height 18
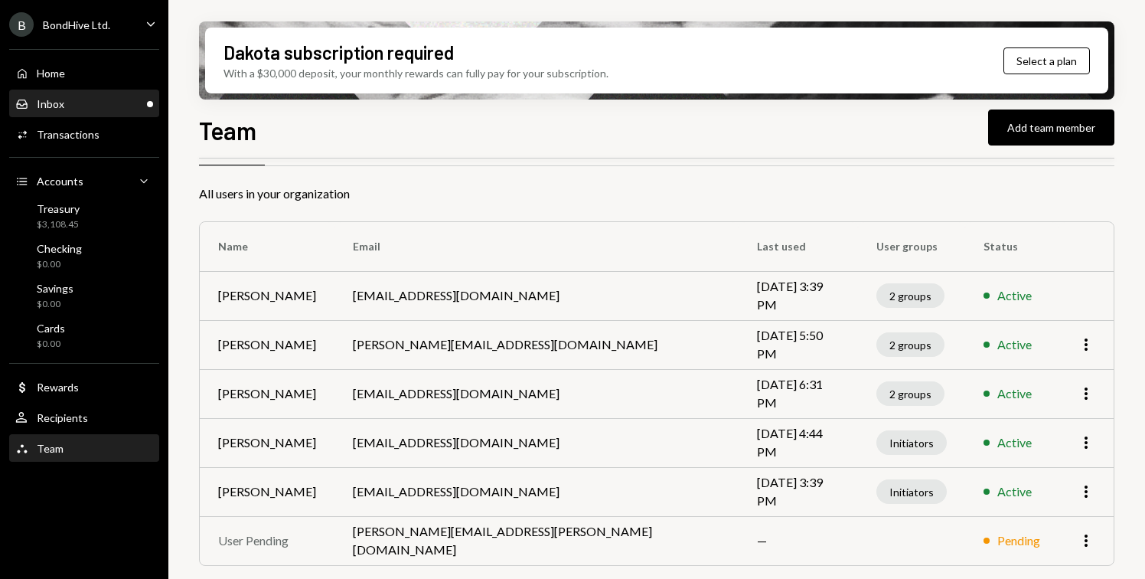
click at [122, 106] on div "Inbox Inbox" at bounding box center [84, 104] width 138 height 14
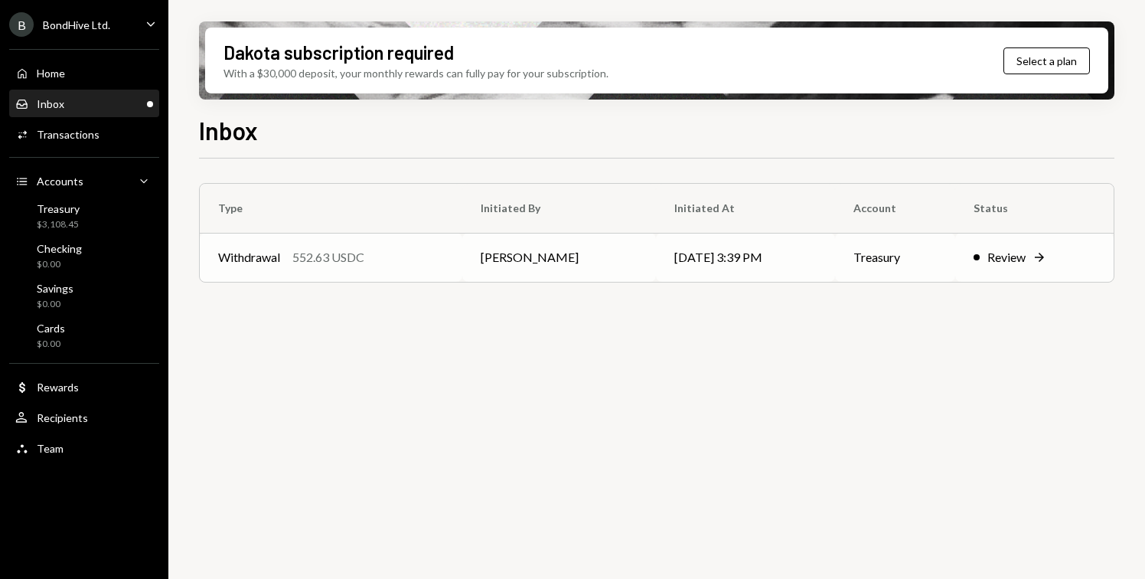
click at [260, 253] on div "Withdrawal" at bounding box center [249, 257] width 62 height 18
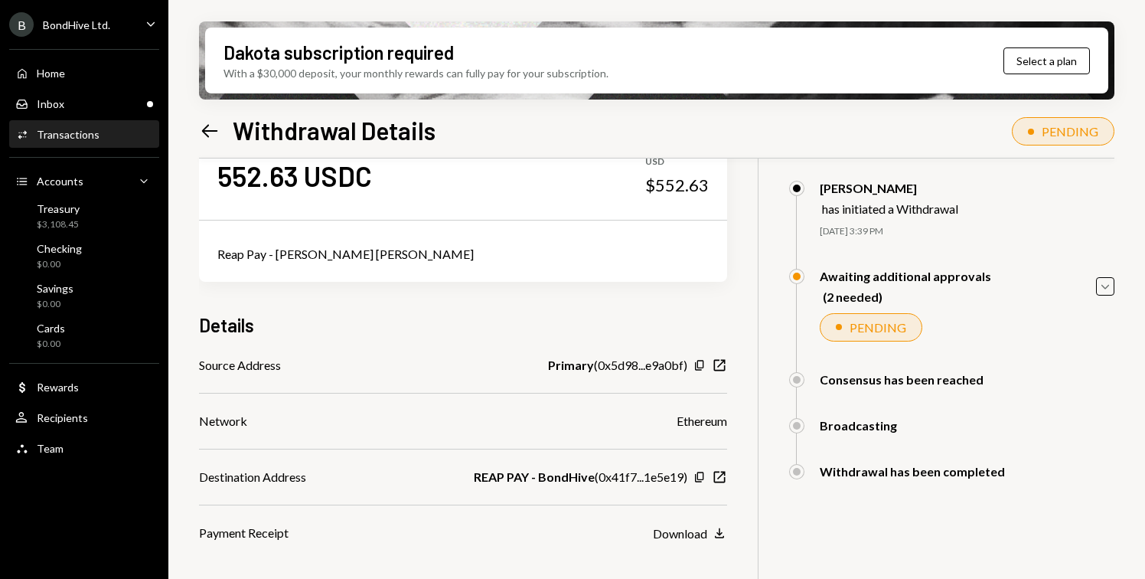
scroll to position [123, 0]
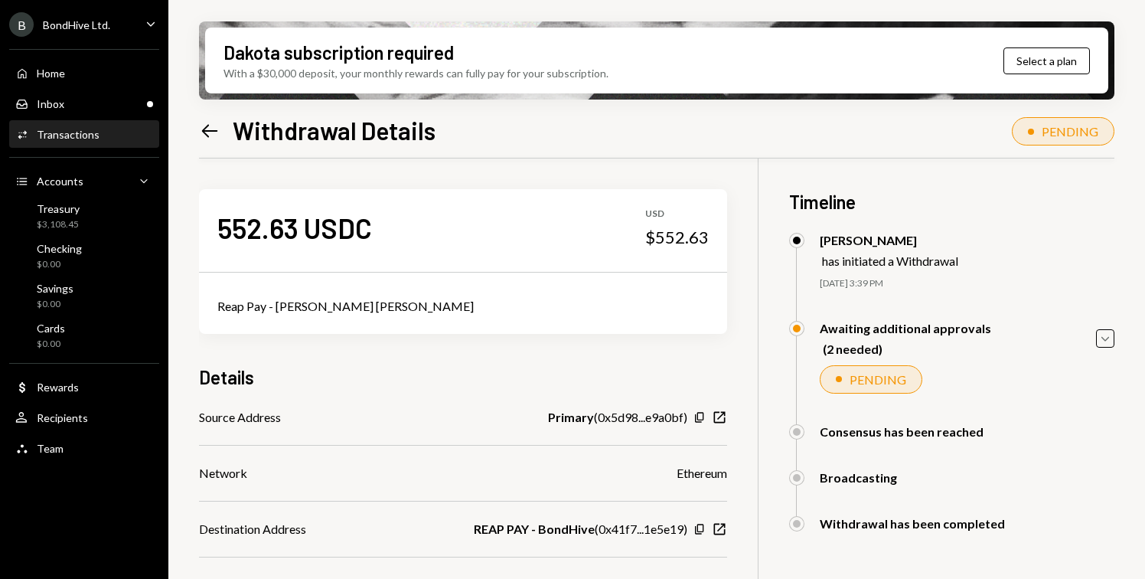
scroll to position [123, 0]
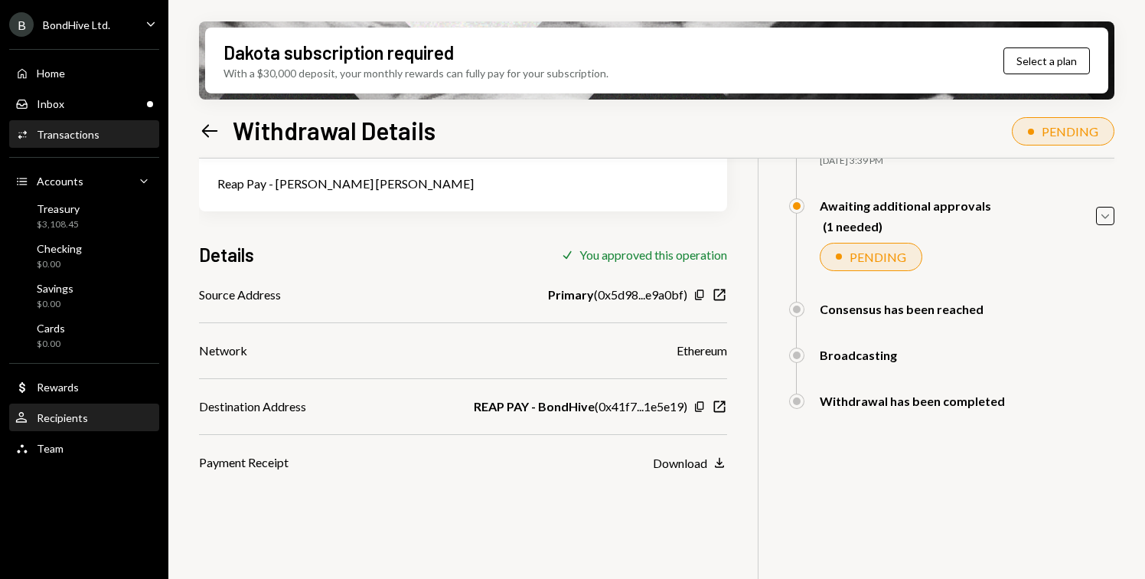
click at [79, 417] on div "Recipients" at bounding box center [62, 417] width 51 height 13
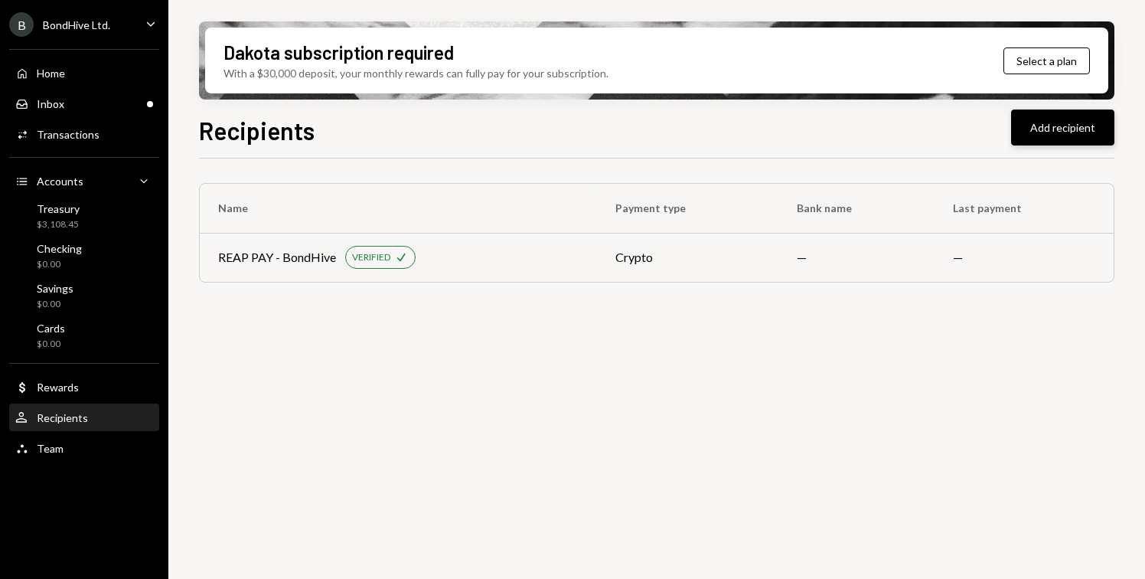
click at [1054, 123] on button "Add recipient" at bounding box center [1062, 127] width 103 height 36
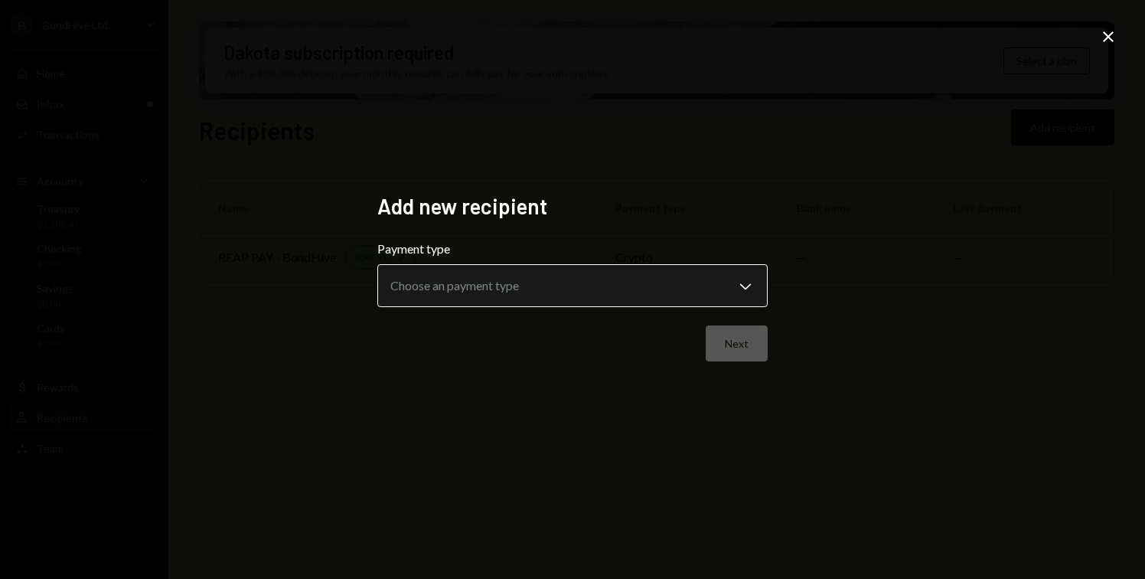
click at [636, 279] on body "**********" at bounding box center [572, 289] width 1145 height 579
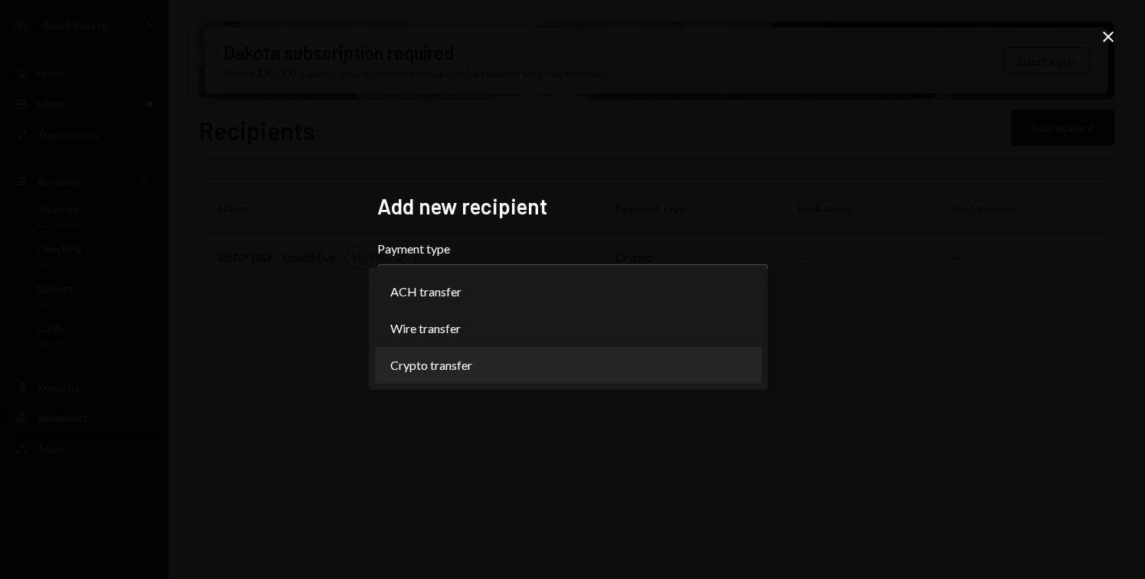
select select "******"
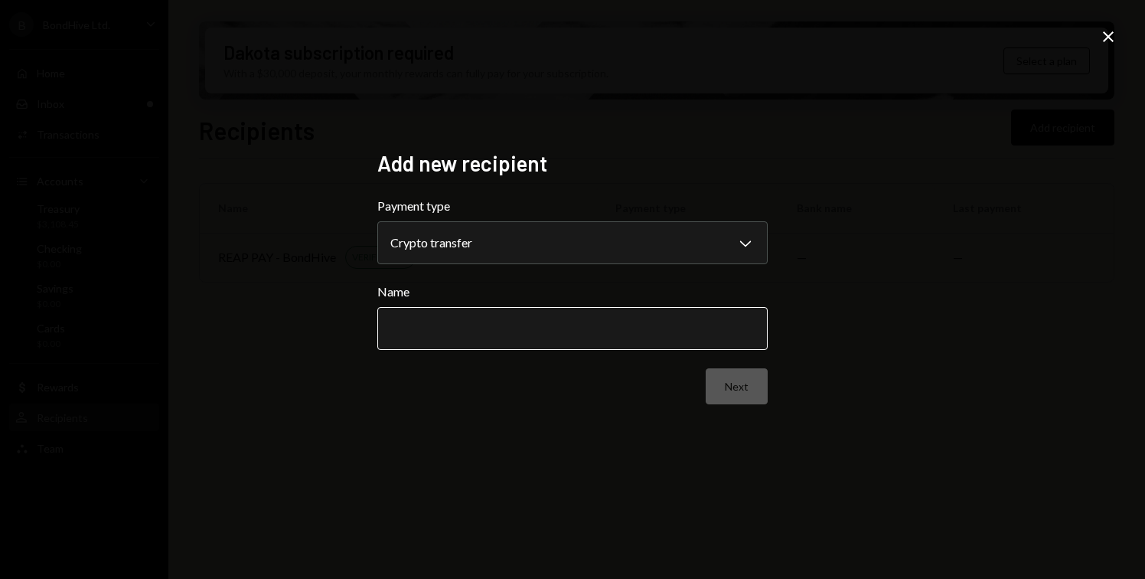
click at [485, 332] on input "Name" at bounding box center [572, 328] width 391 height 43
type input "*****"
click at [737, 389] on button "Next" at bounding box center [737, 386] width 62 height 36
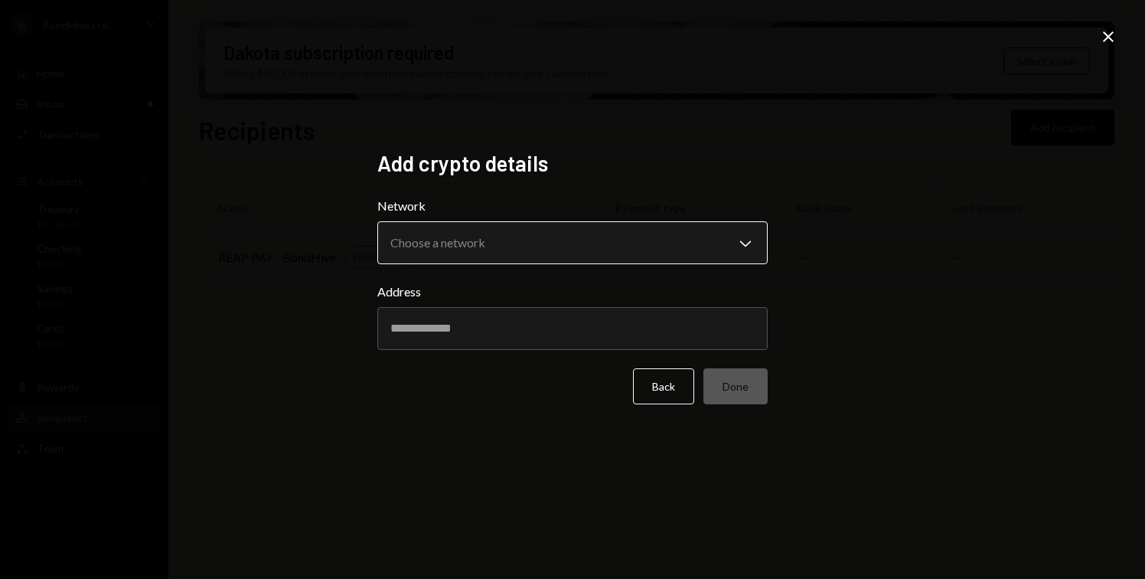
click at [516, 250] on body "B BondHive Ltd. Caret Down Home Home Inbox Inbox Activities Transactions Accoun…" at bounding box center [572, 289] width 1145 height 579
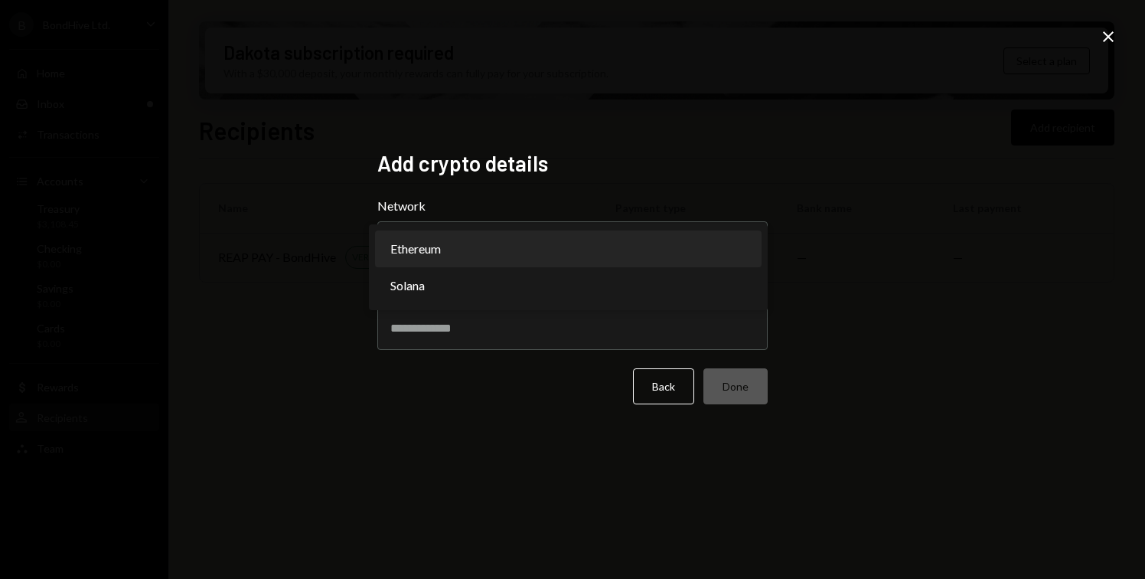
select select "**********"
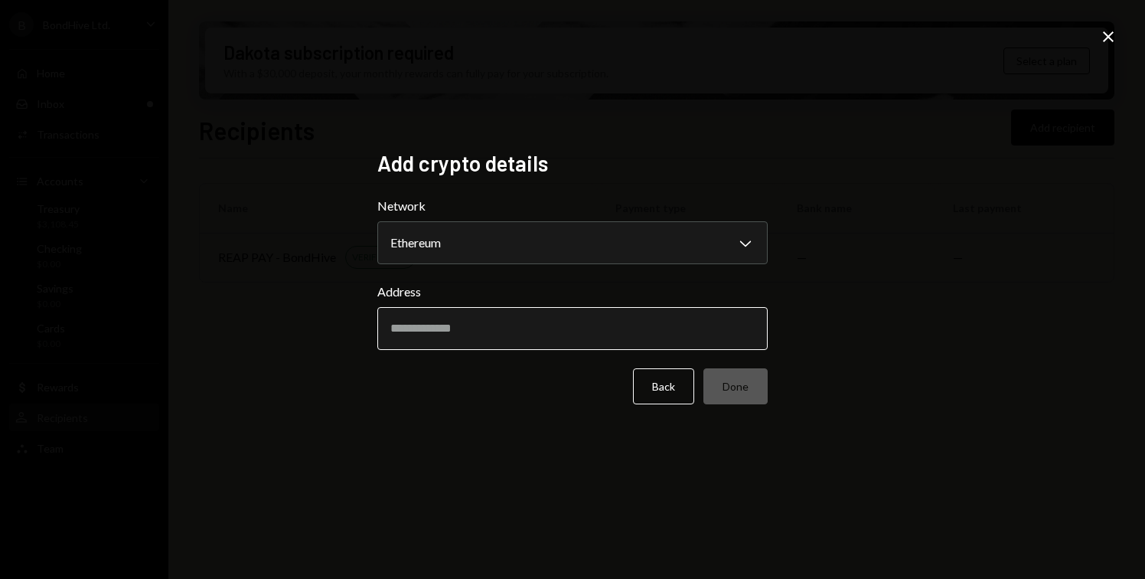
click at [473, 325] on input "Address" at bounding box center [572, 328] width 391 height 43
paste input "**********"
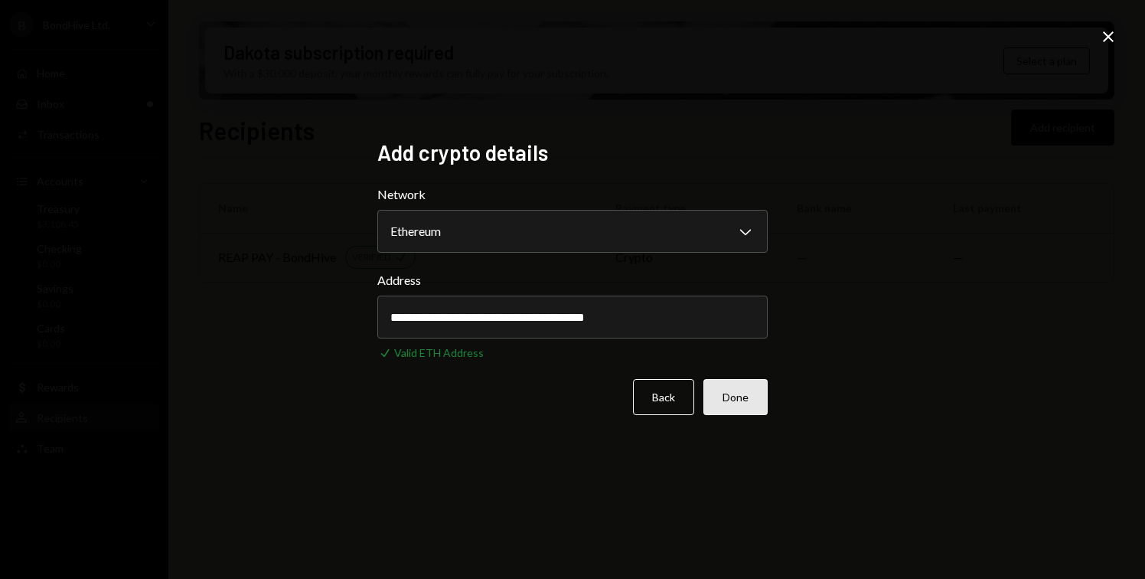
type input "**********"
click at [739, 392] on button "Done" at bounding box center [736, 397] width 64 height 36
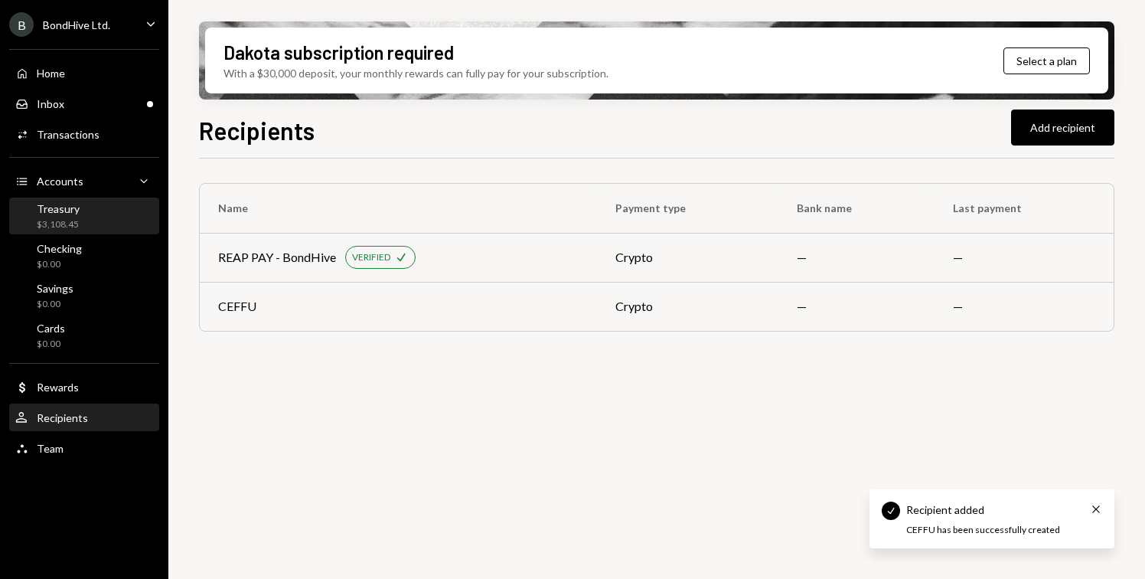
click at [106, 223] on div "Treasury $3,108.45" at bounding box center [84, 216] width 138 height 29
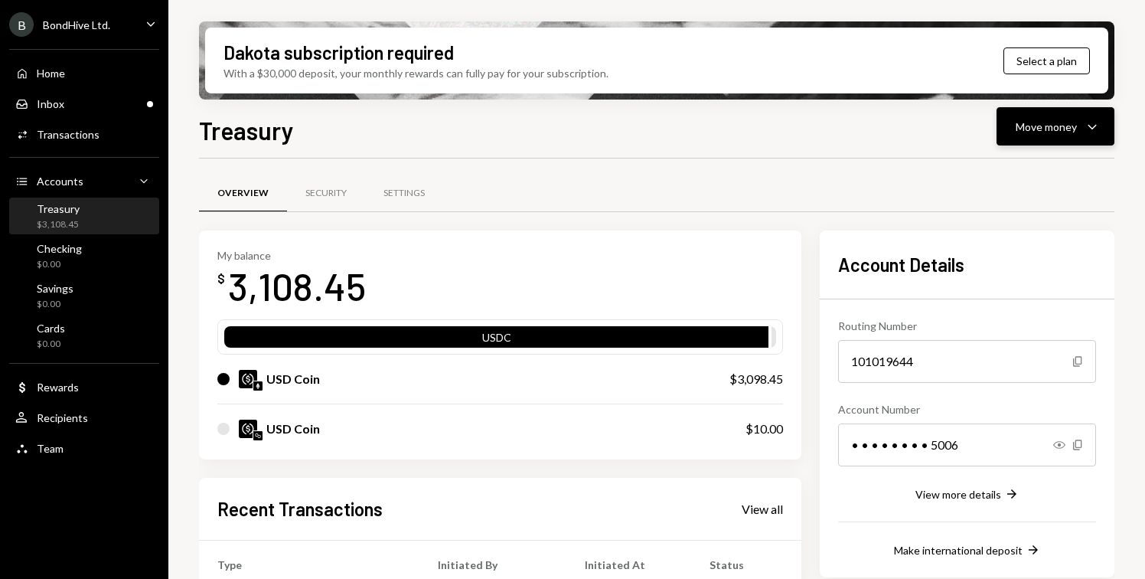
click at [1039, 127] on div "Move money" at bounding box center [1046, 127] width 61 height 16
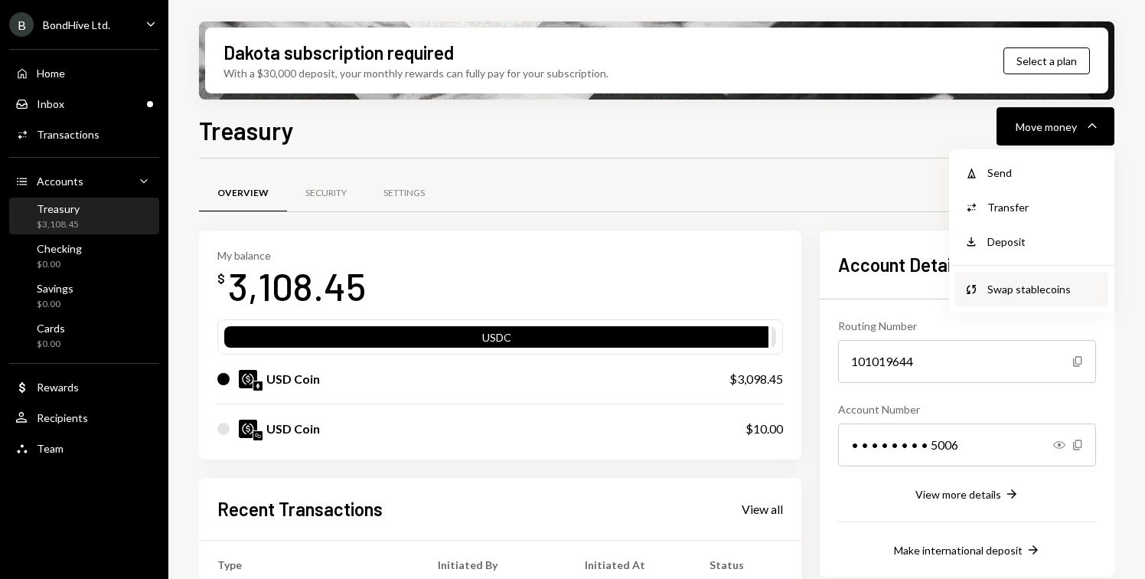
click at [1021, 281] on div "Swap stablecoins" at bounding box center [1044, 289] width 112 height 16
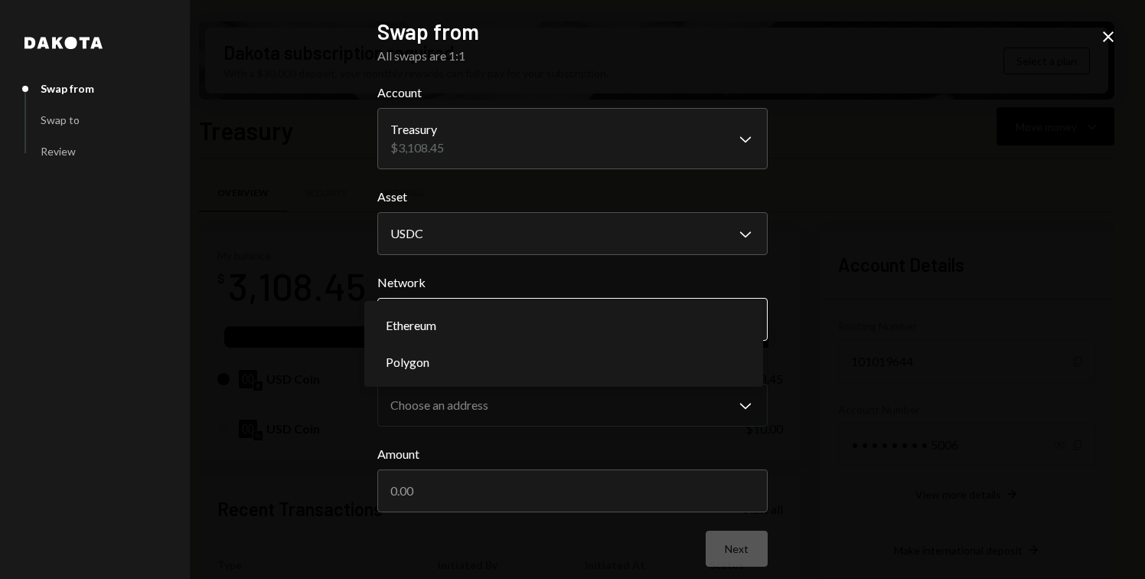
click at [489, 315] on body "B BondHive Ltd. Caret Down Home Home Inbox Inbox Activities Transactions Accoun…" at bounding box center [572, 289] width 1145 height 579
select select "**********"
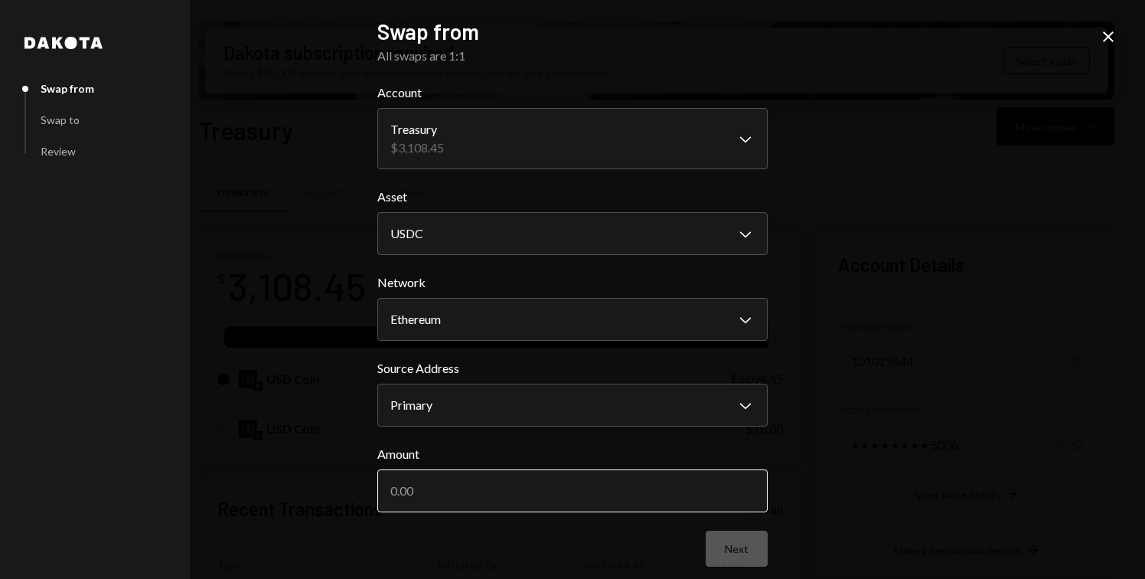
click at [500, 505] on input "Amount" at bounding box center [572, 490] width 391 height 43
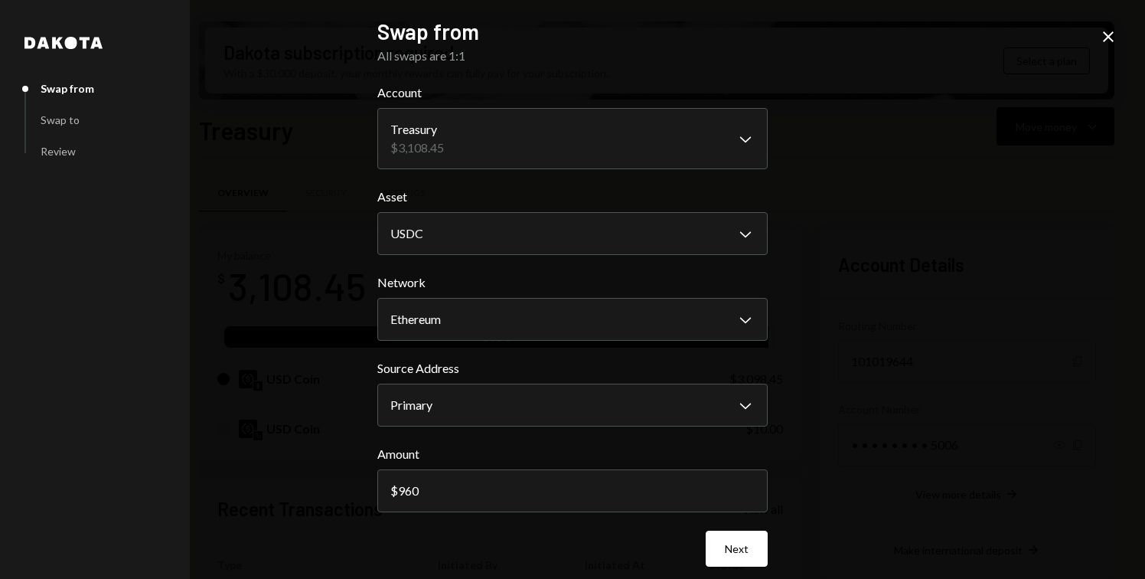
type input "960"
click at [727, 544] on button "Next" at bounding box center [737, 549] width 62 height 36
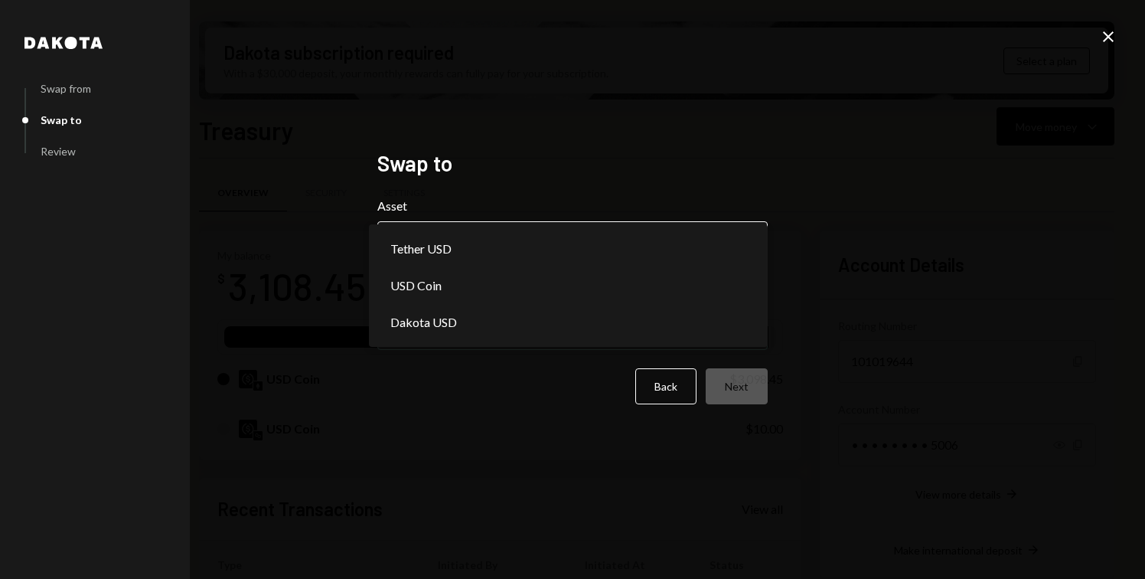
click at [458, 234] on body "B BondHive Ltd. Caret Down Home Home Inbox Inbox Activities Transactions Accoun…" at bounding box center [572, 289] width 1145 height 579
select select "****"
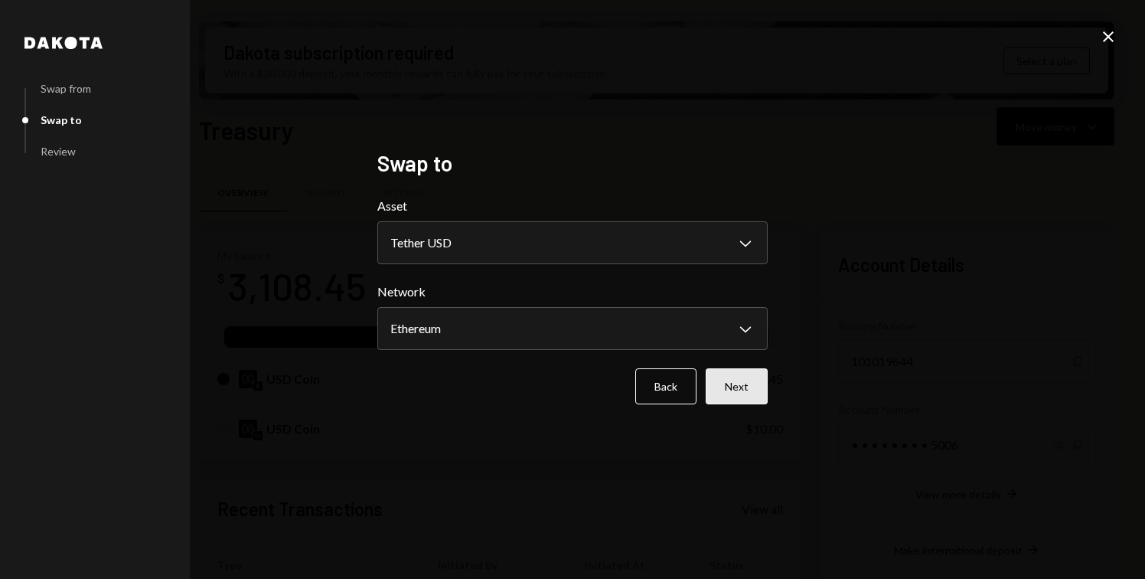
click at [723, 386] on button "Next" at bounding box center [737, 386] width 62 height 36
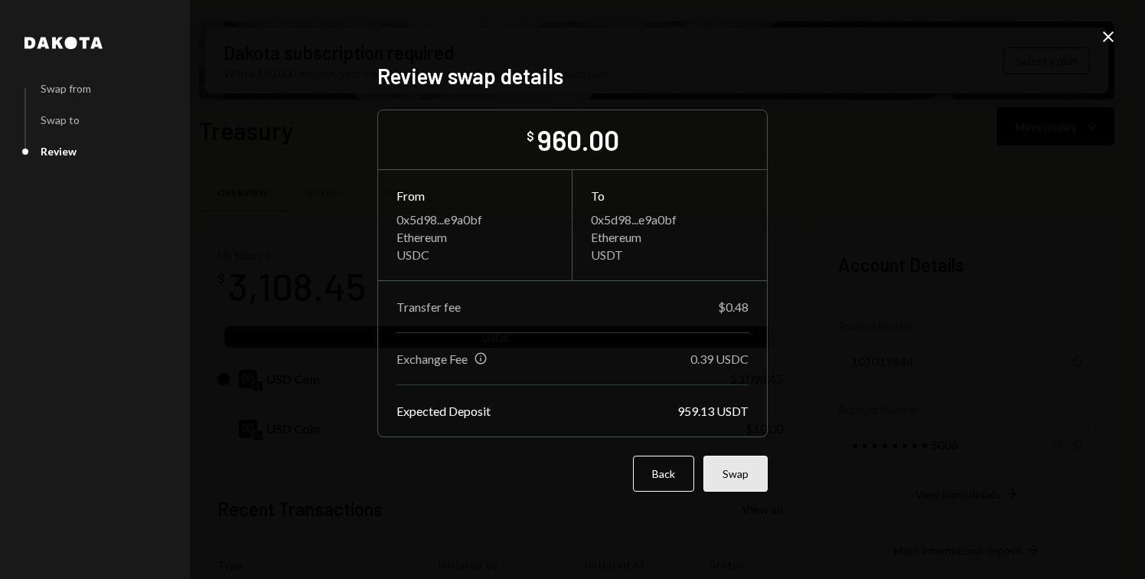
click at [741, 479] on button "Swap" at bounding box center [736, 474] width 64 height 36
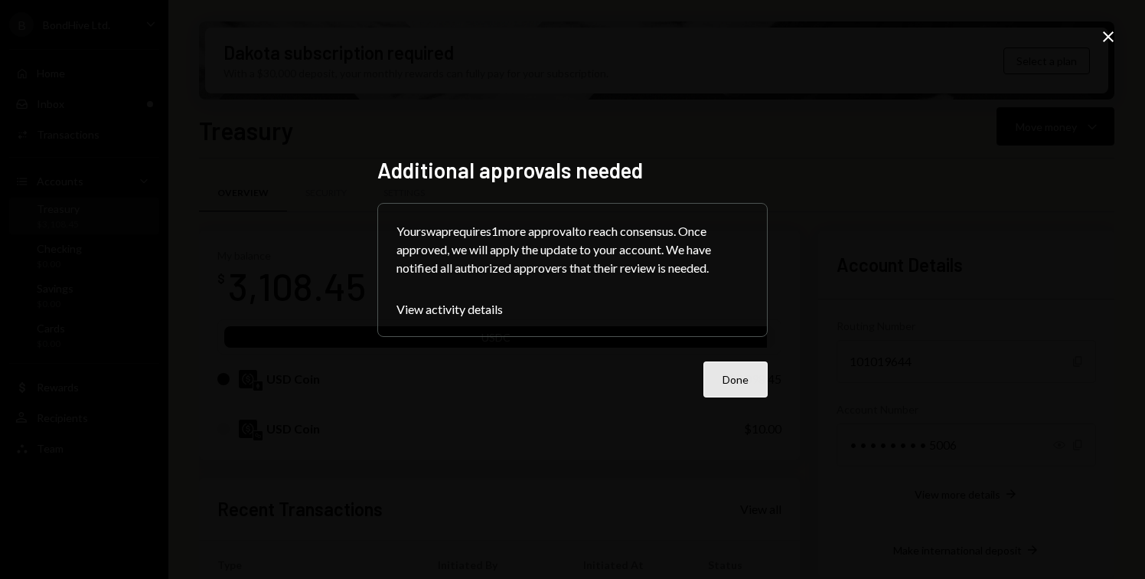
click at [752, 386] on button "Done" at bounding box center [736, 379] width 64 height 36
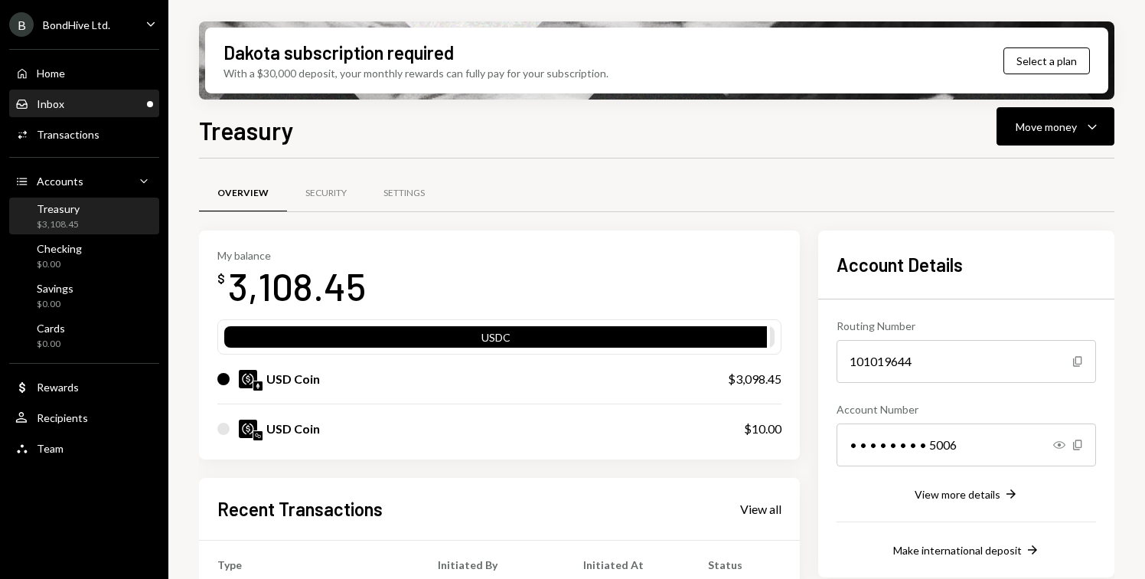
click at [19, 101] on icon "Inbox" at bounding box center [22, 104] width 14 height 14
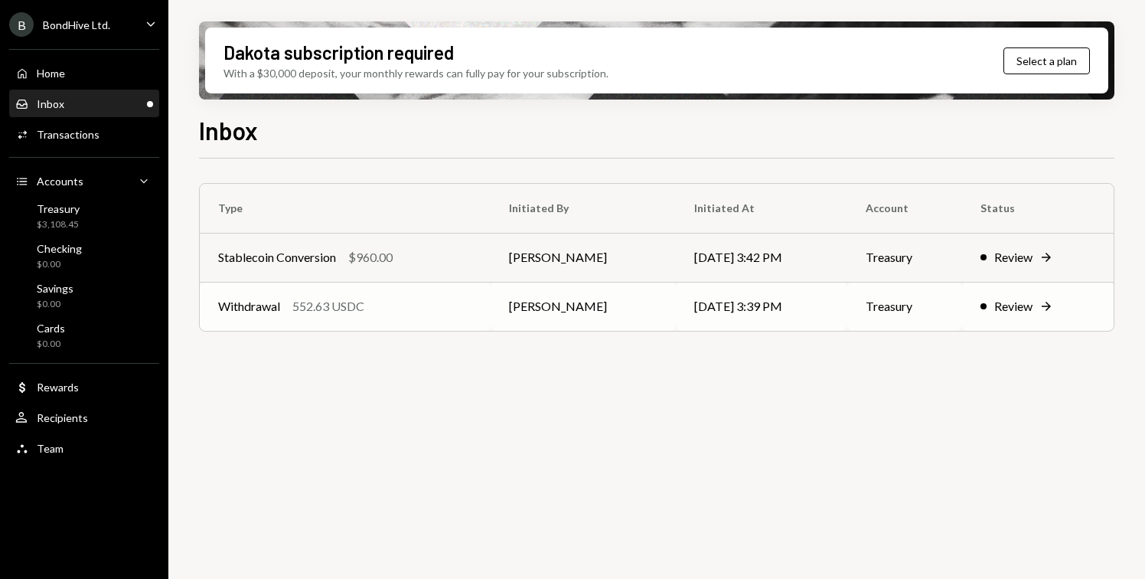
click at [381, 312] on div "Withdrawal 552.63 USDC" at bounding box center [345, 306] width 254 height 18
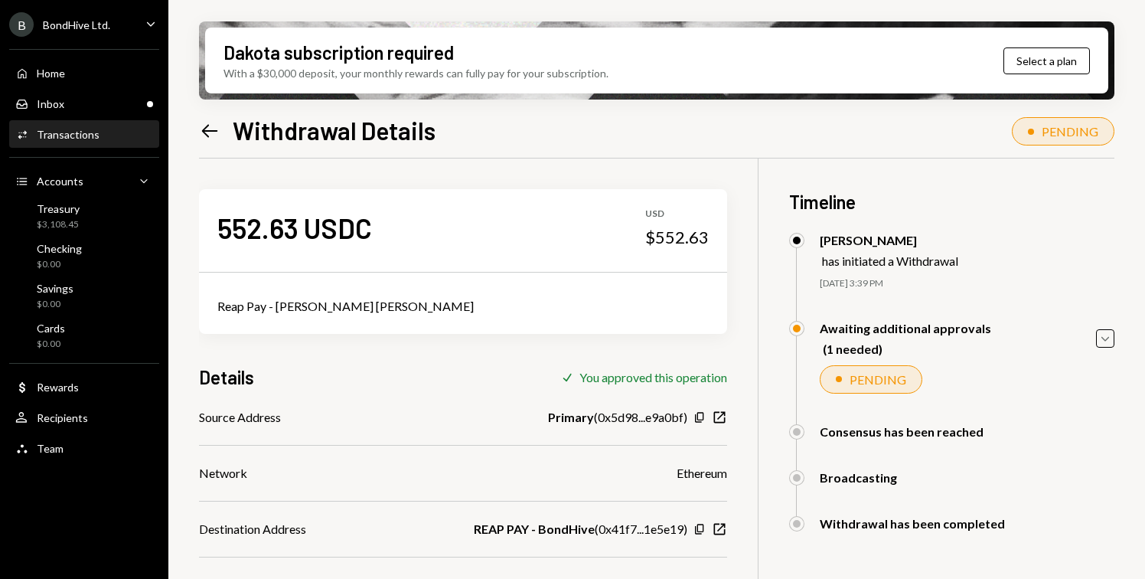
click at [108, 28] on div "BondHive Ltd." at bounding box center [76, 24] width 67 height 13
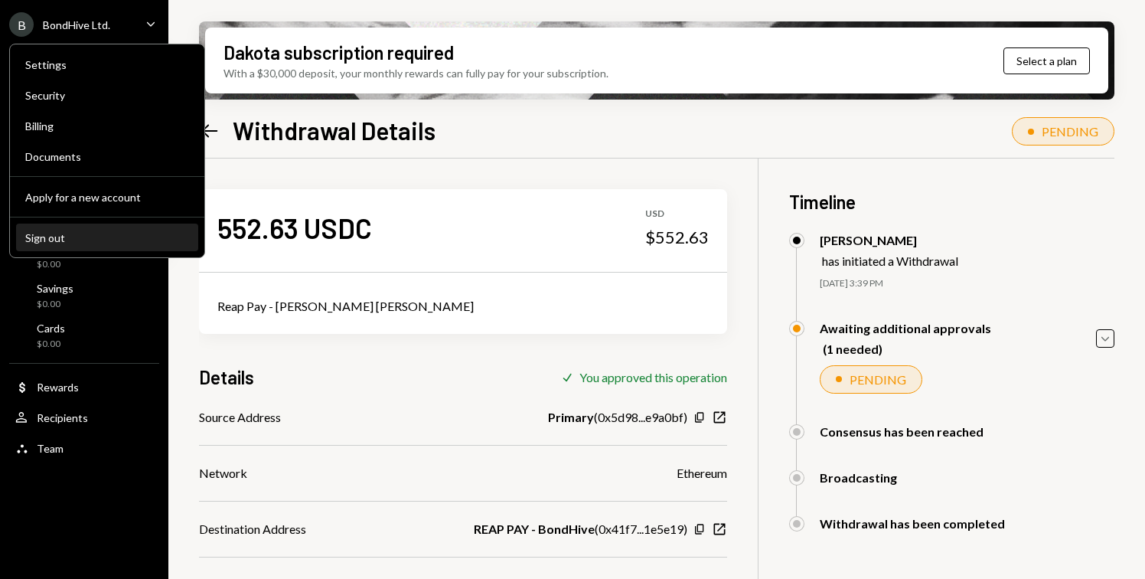
click at [76, 237] on div "Sign out" at bounding box center [107, 237] width 164 height 13
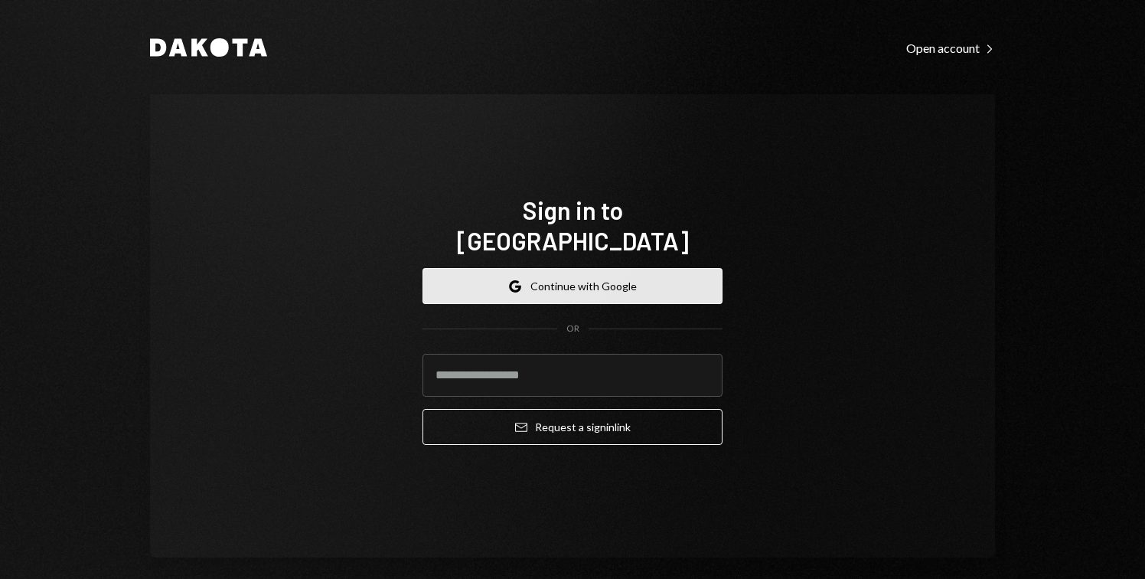
click at [540, 270] on button "Google Continue with Google" at bounding box center [573, 286] width 300 height 36
